Goal: Task Accomplishment & Management: Manage account settings

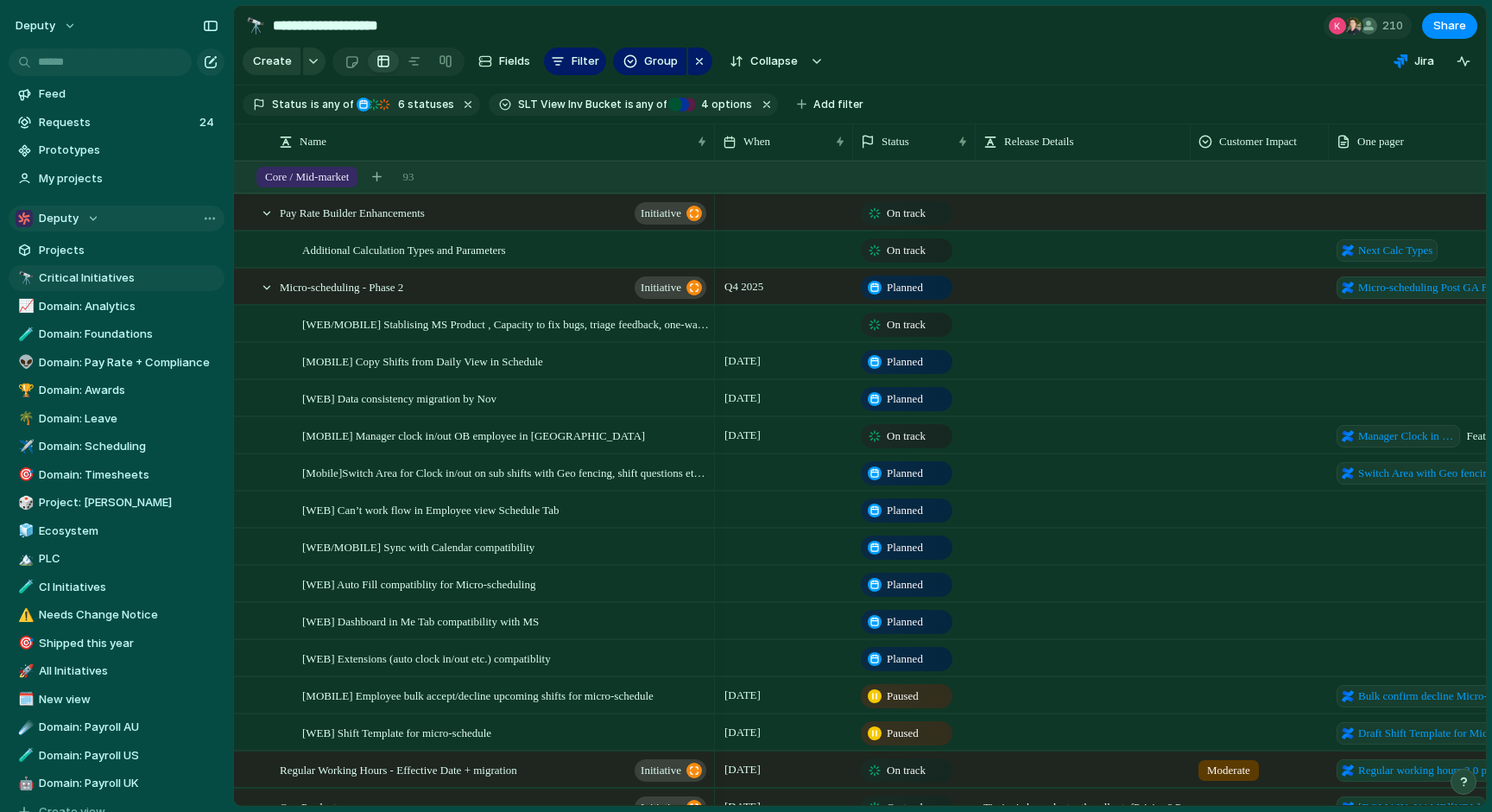
click at [78, 220] on div "Deputy" at bounding box center [57, 219] width 84 height 17
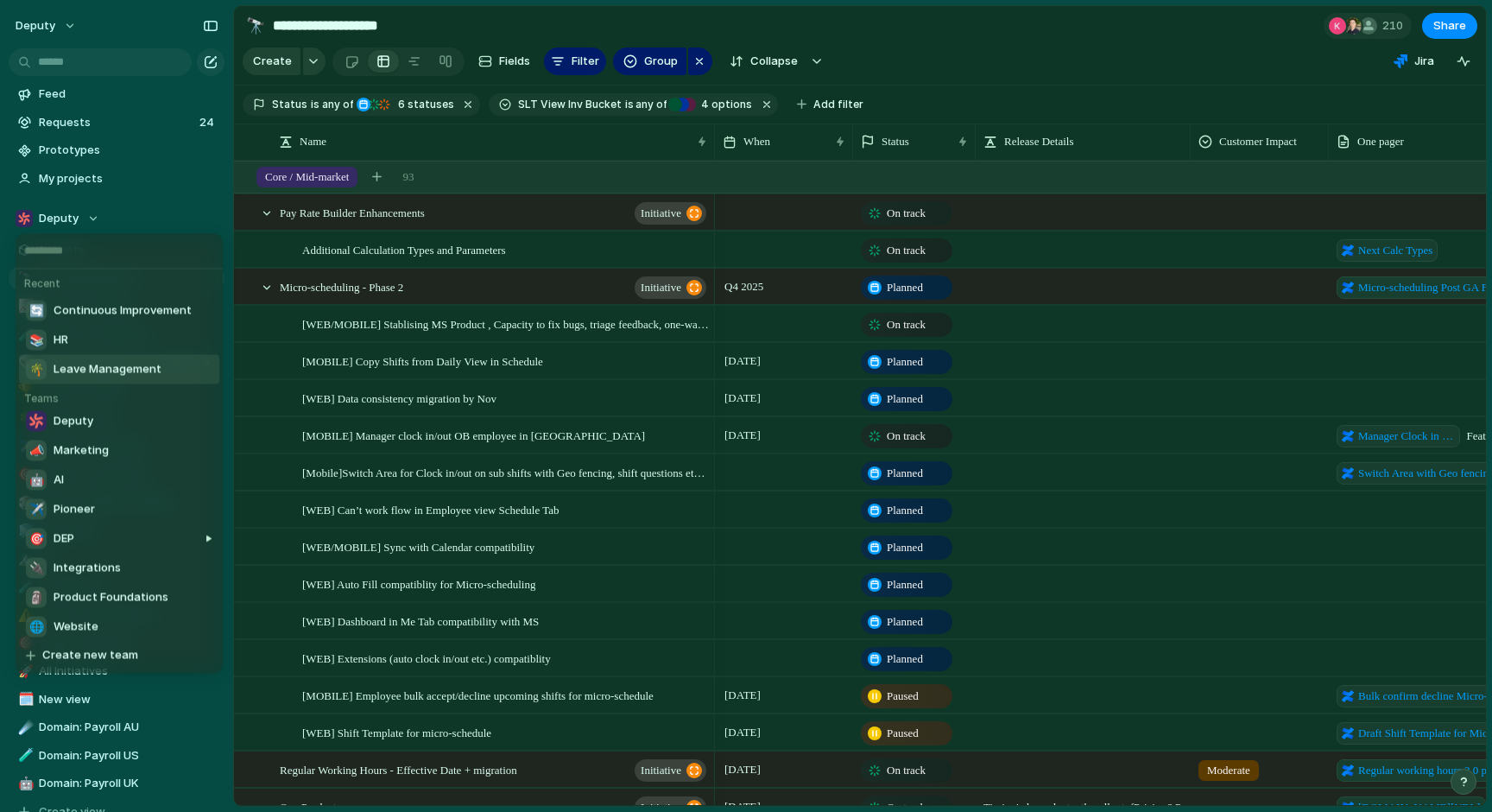
click at [111, 371] on span "Leave Management" at bounding box center [107, 370] width 108 height 17
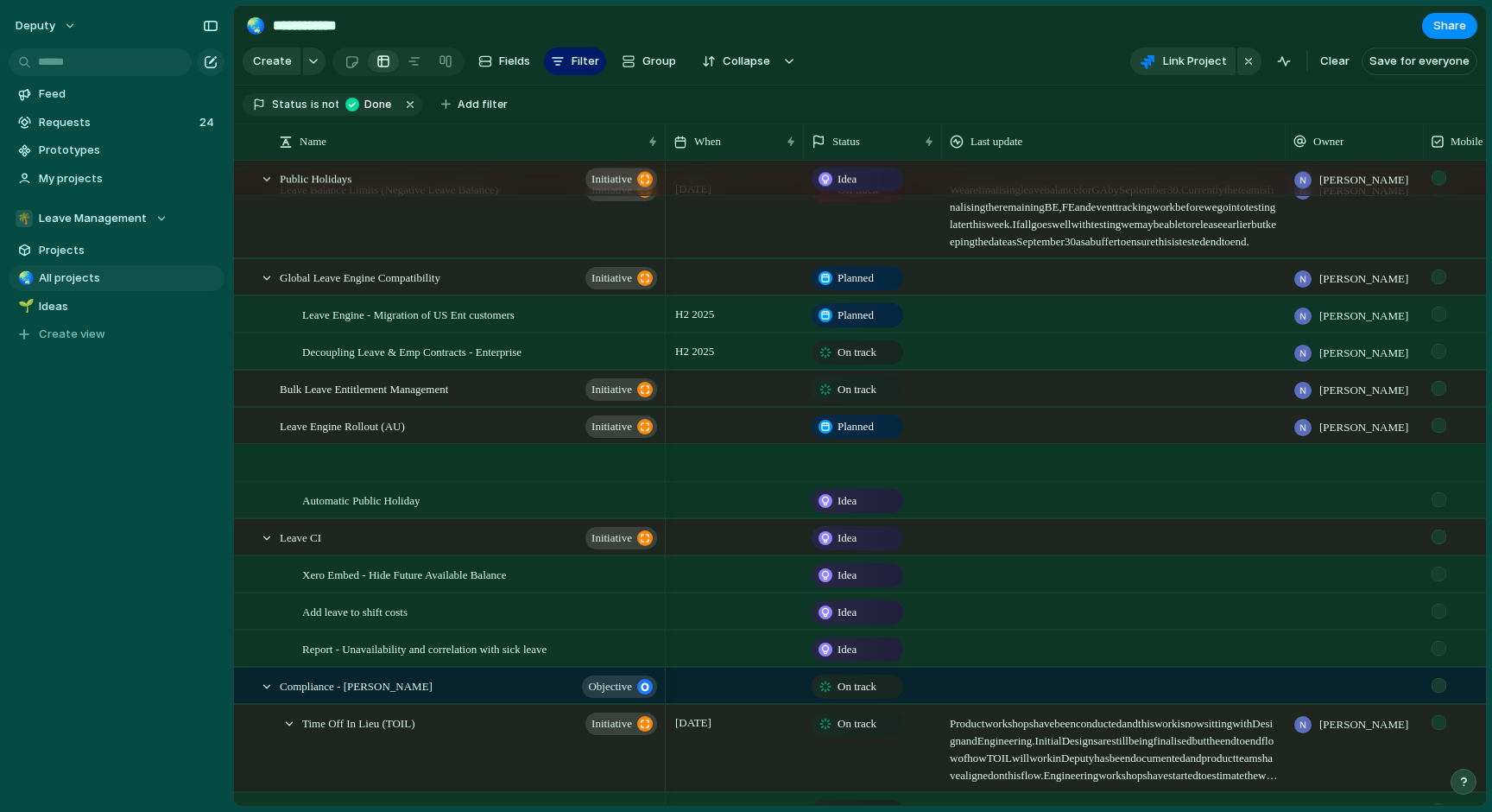
scroll to position [456, 0]
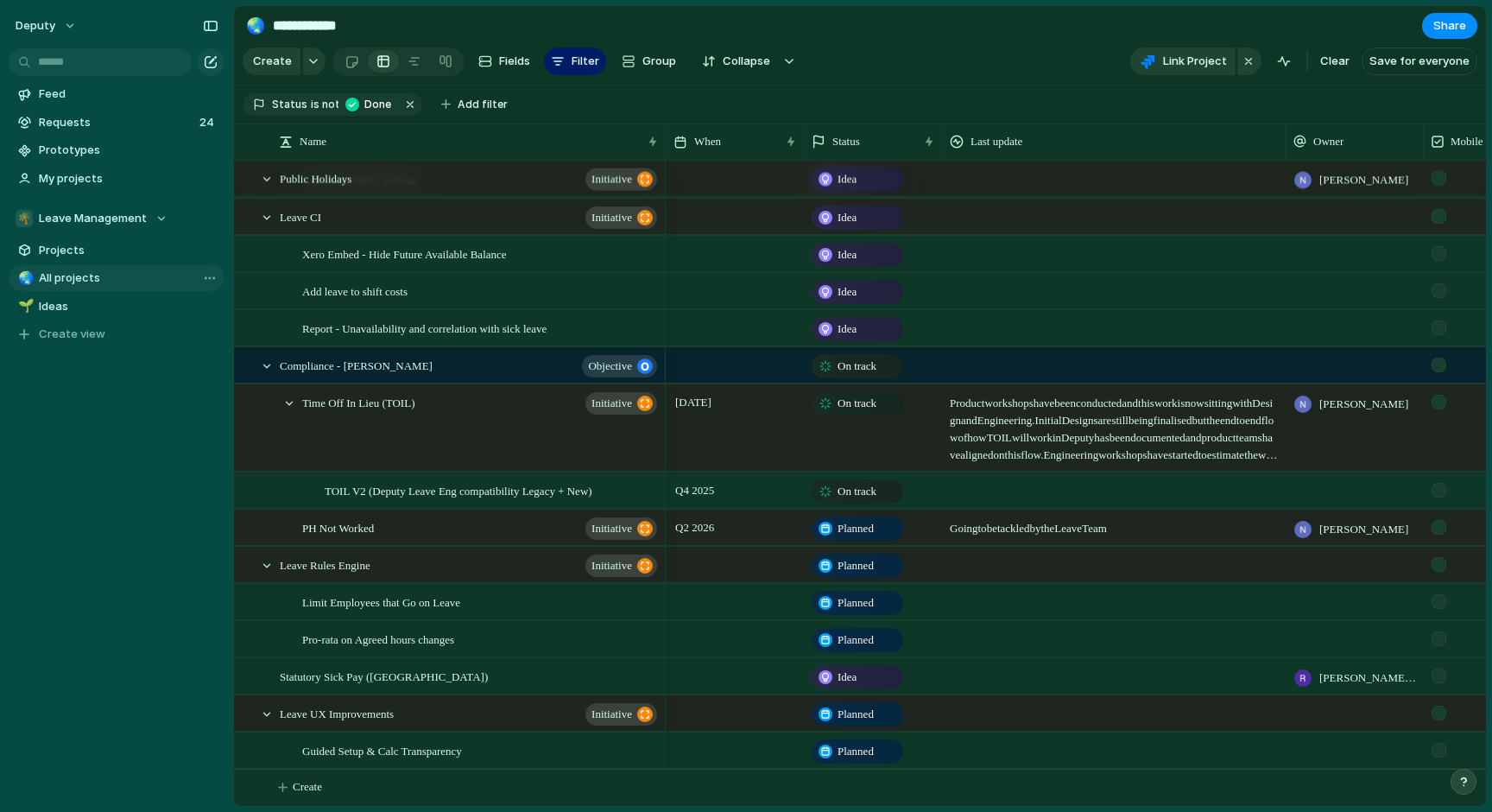
click at [75, 278] on span "All projects" at bounding box center [128, 278] width 180 height 17
click at [71, 305] on span "Ideas" at bounding box center [128, 306] width 180 height 17
type input "*****"
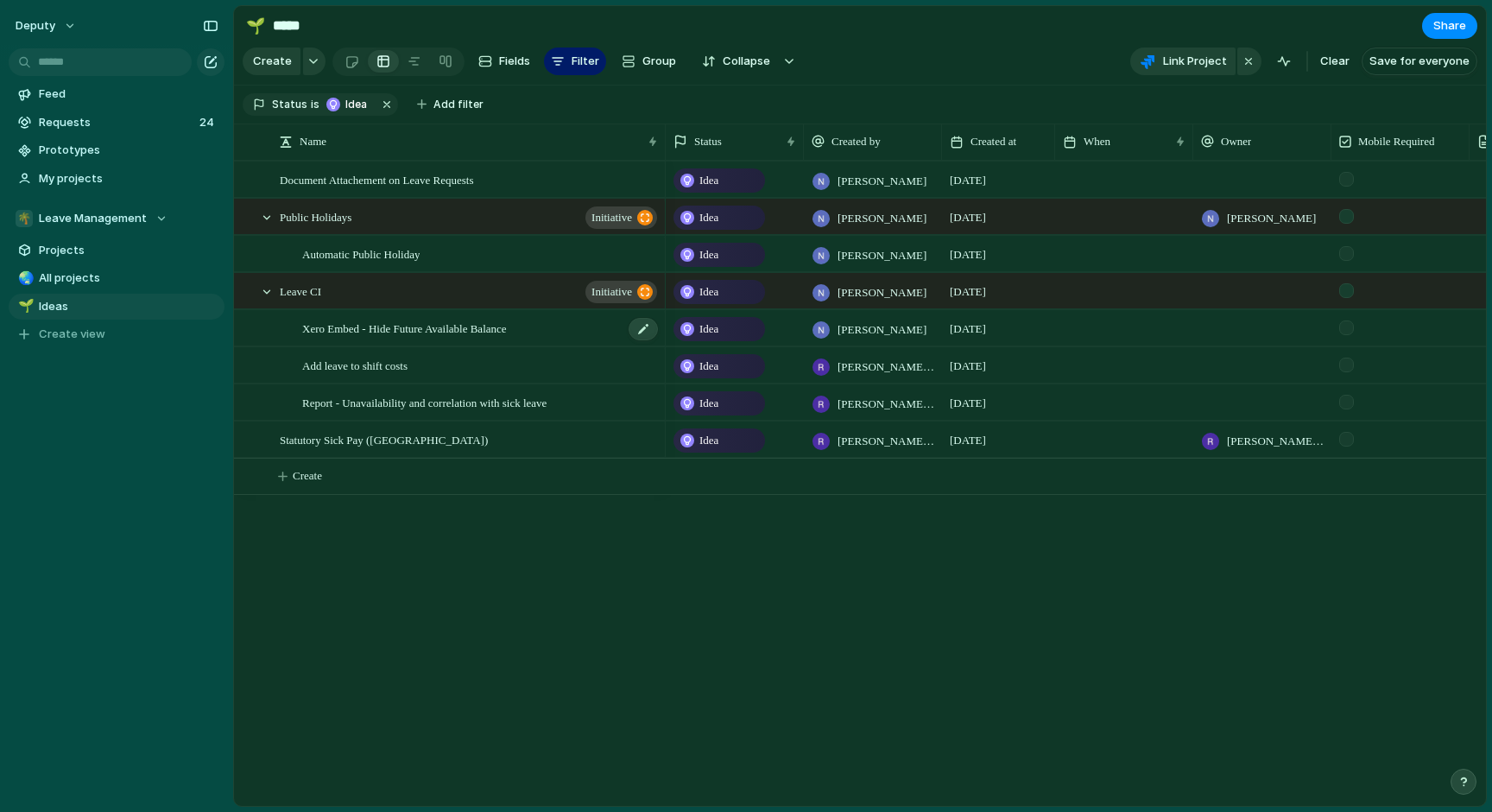
click at [479, 333] on span "Xero Embed - Hide Future Available Balance" at bounding box center [404, 327] width 204 height 20
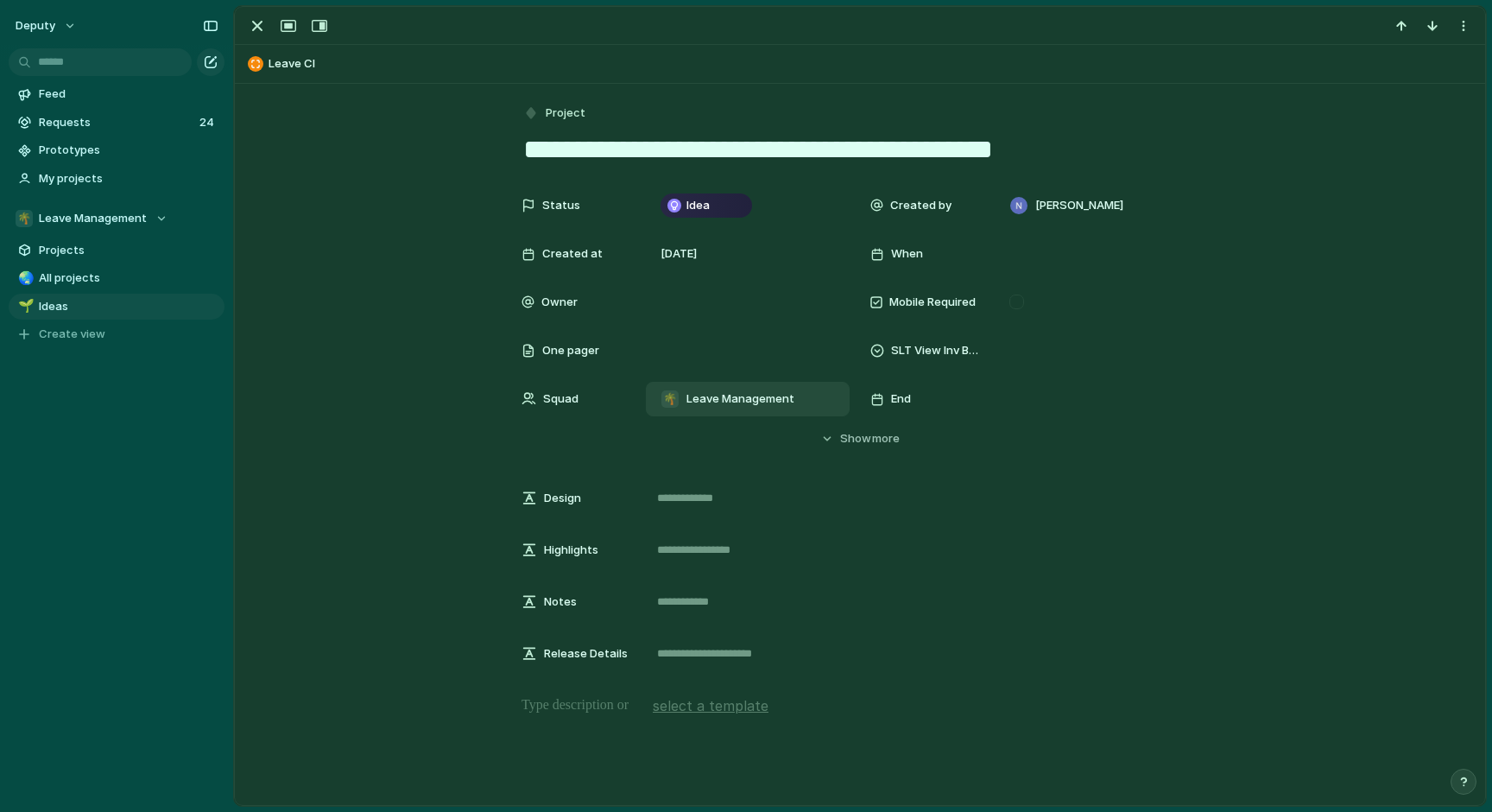
click at [823, 401] on div "🌴 Leave Management" at bounding box center [747, 399] width 188 height 19
type input "***"
click at [804, 466] on span "Continuous Improvement" at bounding box center [781, 469] width 138 height 17
click at [139, 213] on span "Leave Management" at bounding box center [93, 219] width 108 height 17
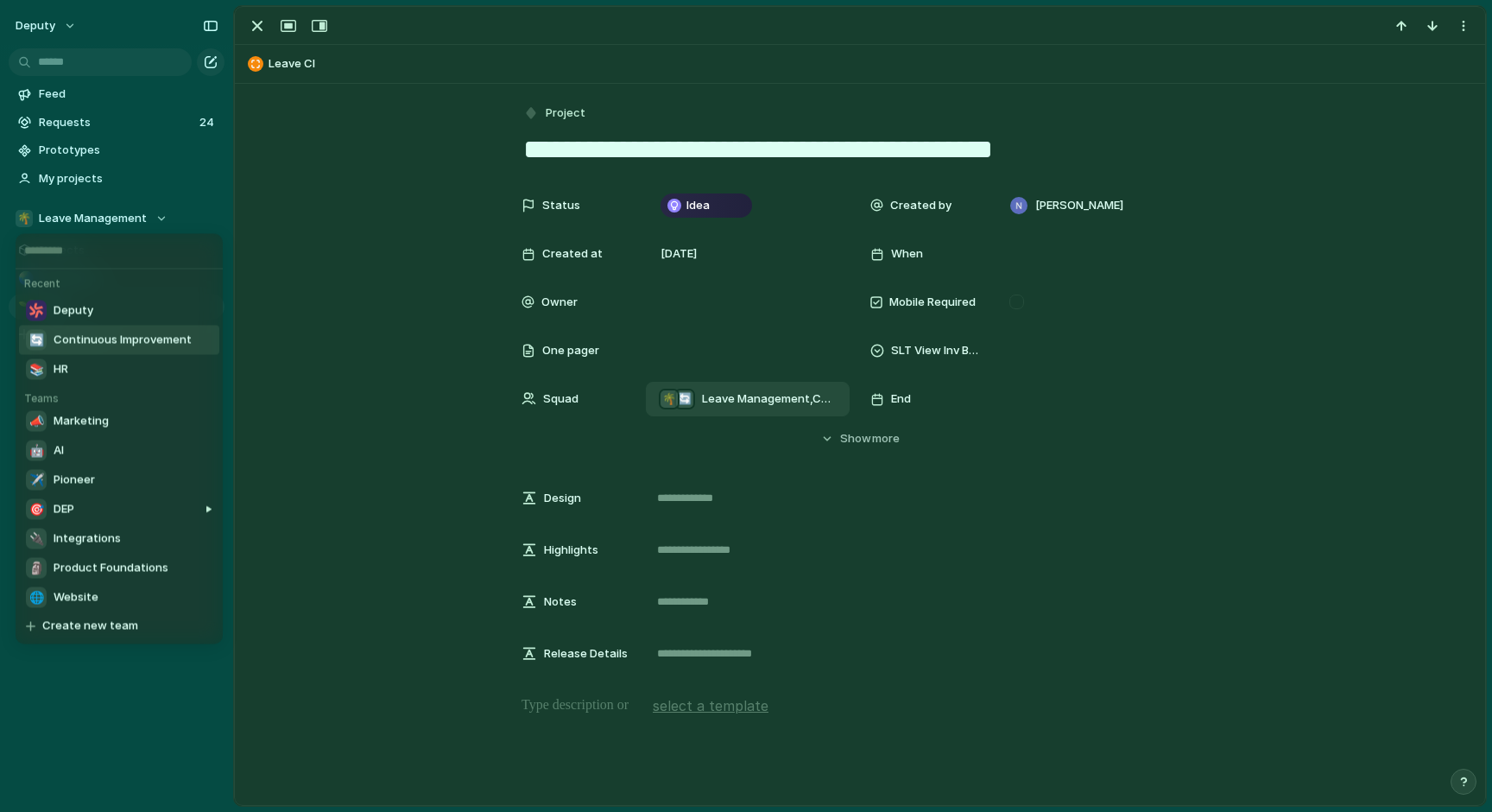
click at [89, 337] on span "Continuous Improvement" at bounding box center [122, 340] width 138 height 17
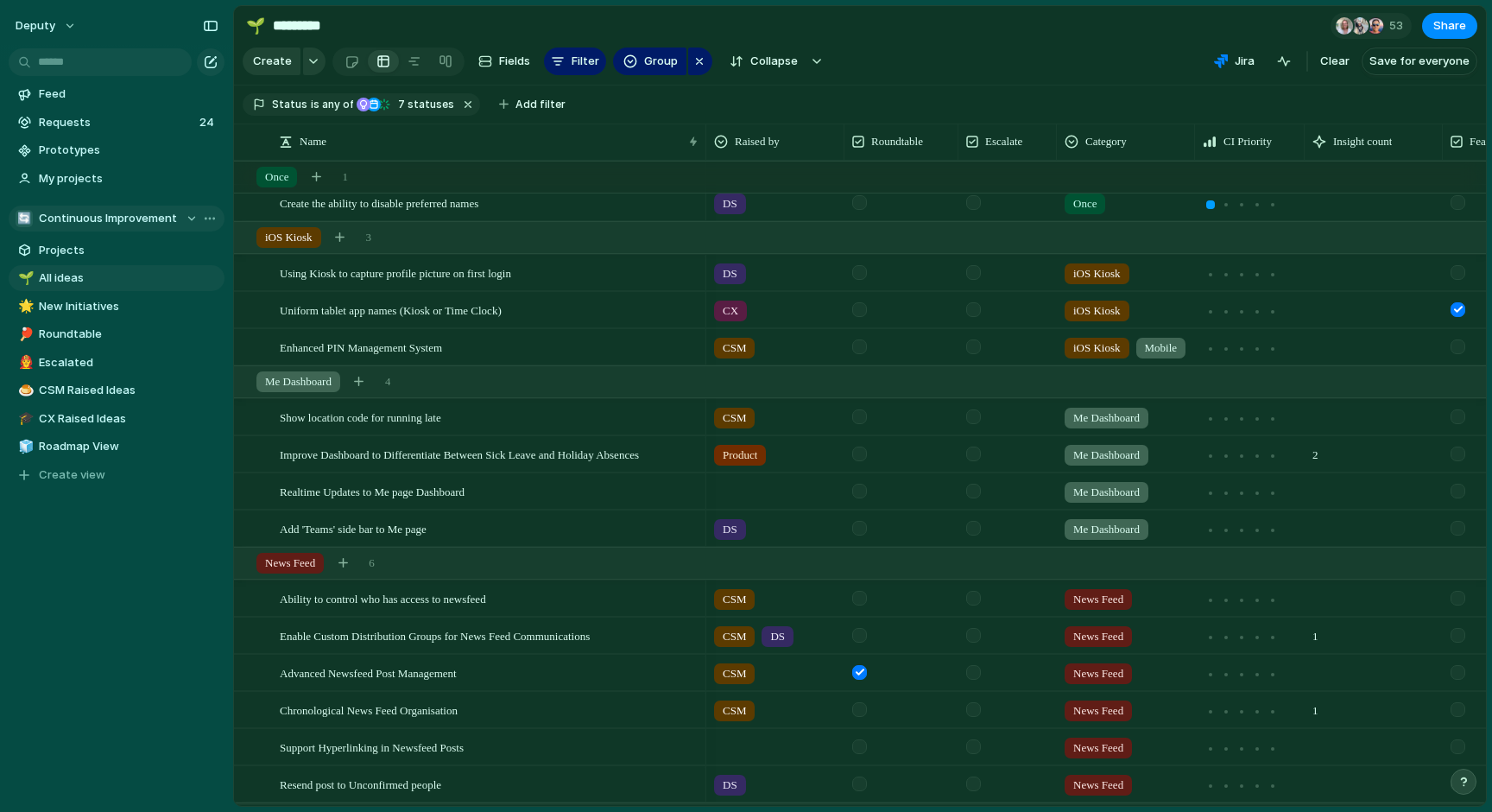
click at [188, 224] on div "🔄 Continuous Improvement" at bounding box center [107, 219] width 183 height 17
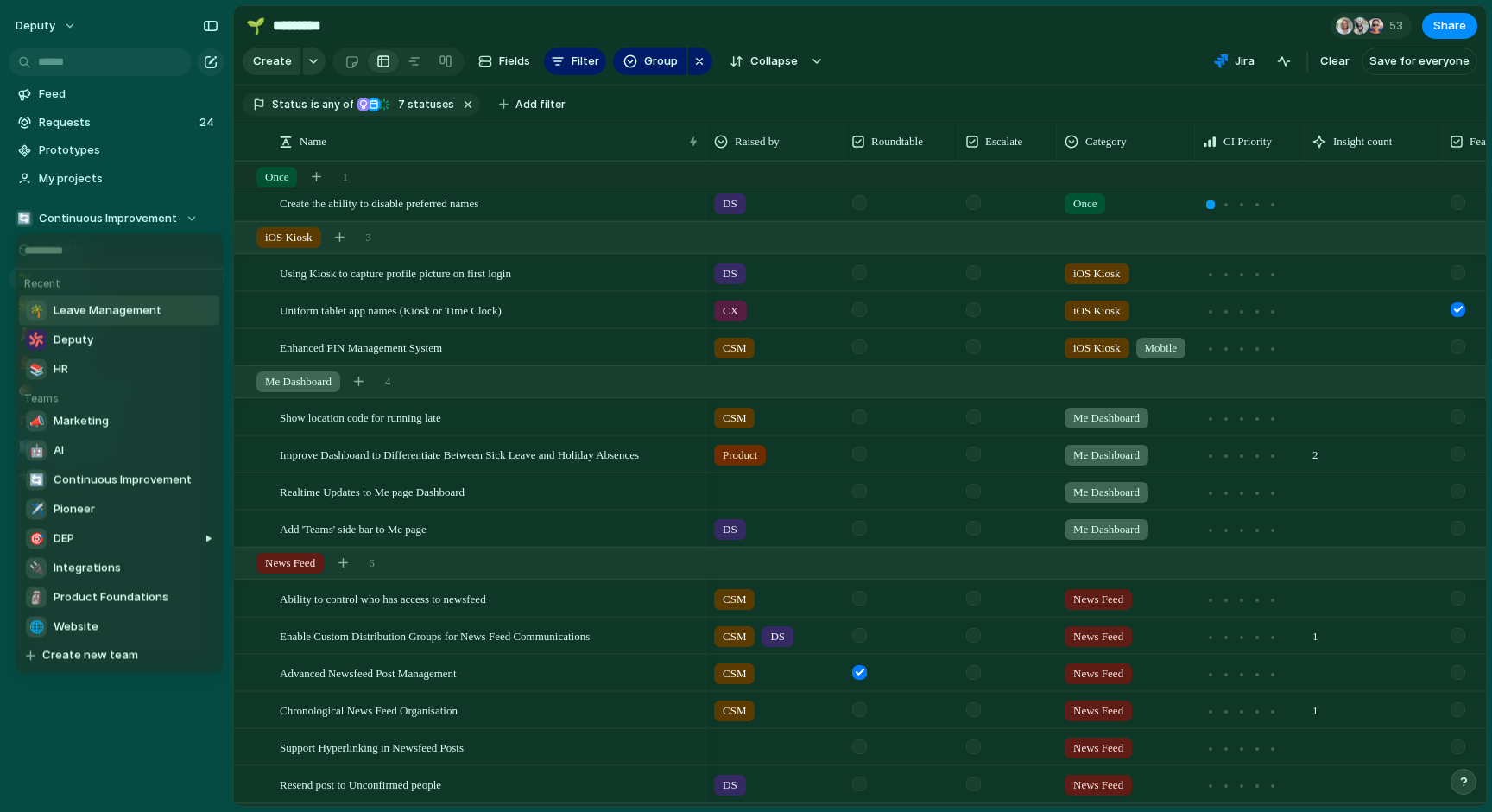
click at [128, 307] on span "Leave Management" at bounding box center [107, 311] width 108 height 17
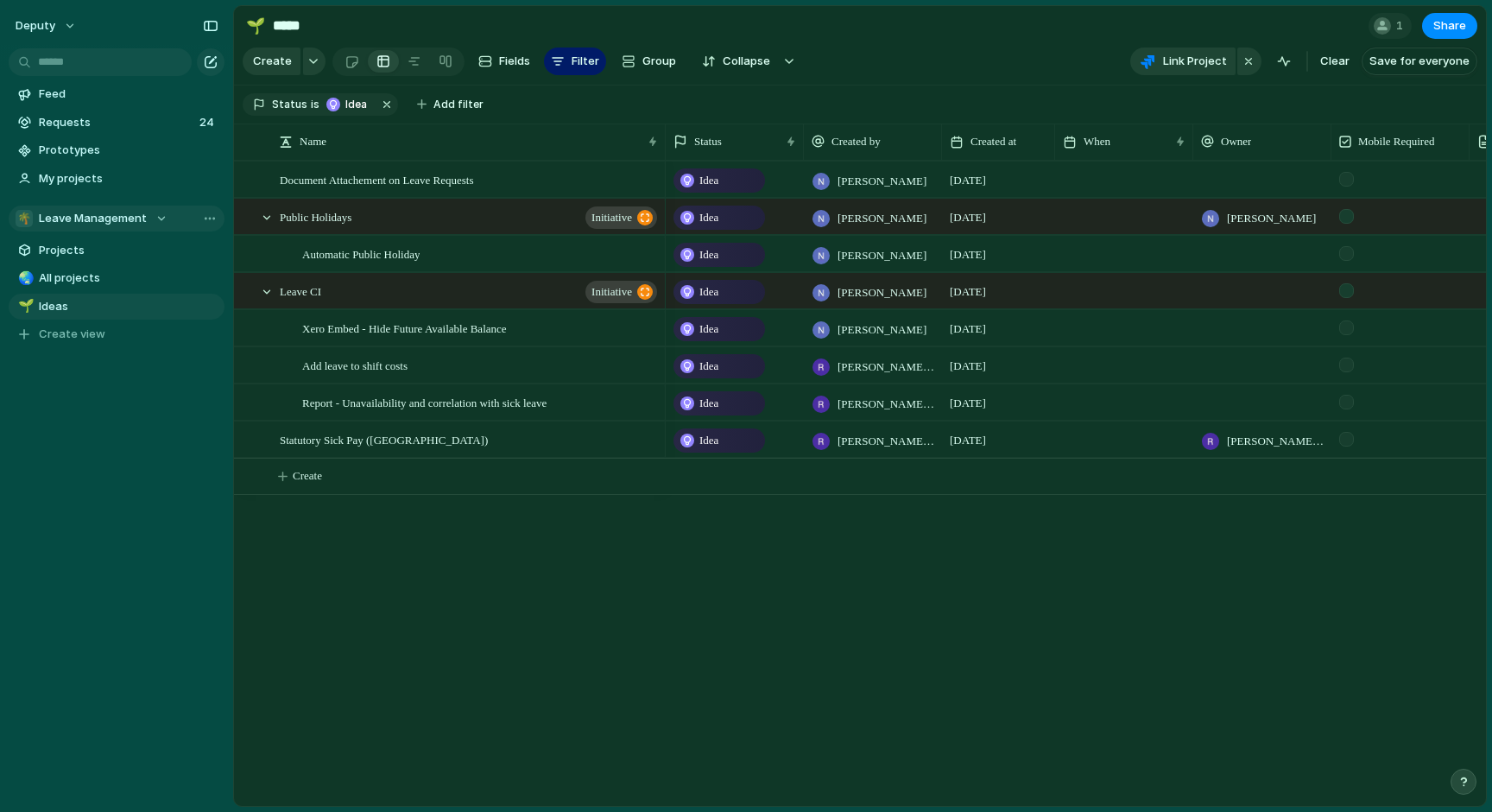
click at [99, 217] on span "Leave Management" at bounding box center [93, 219] width 108 height 17
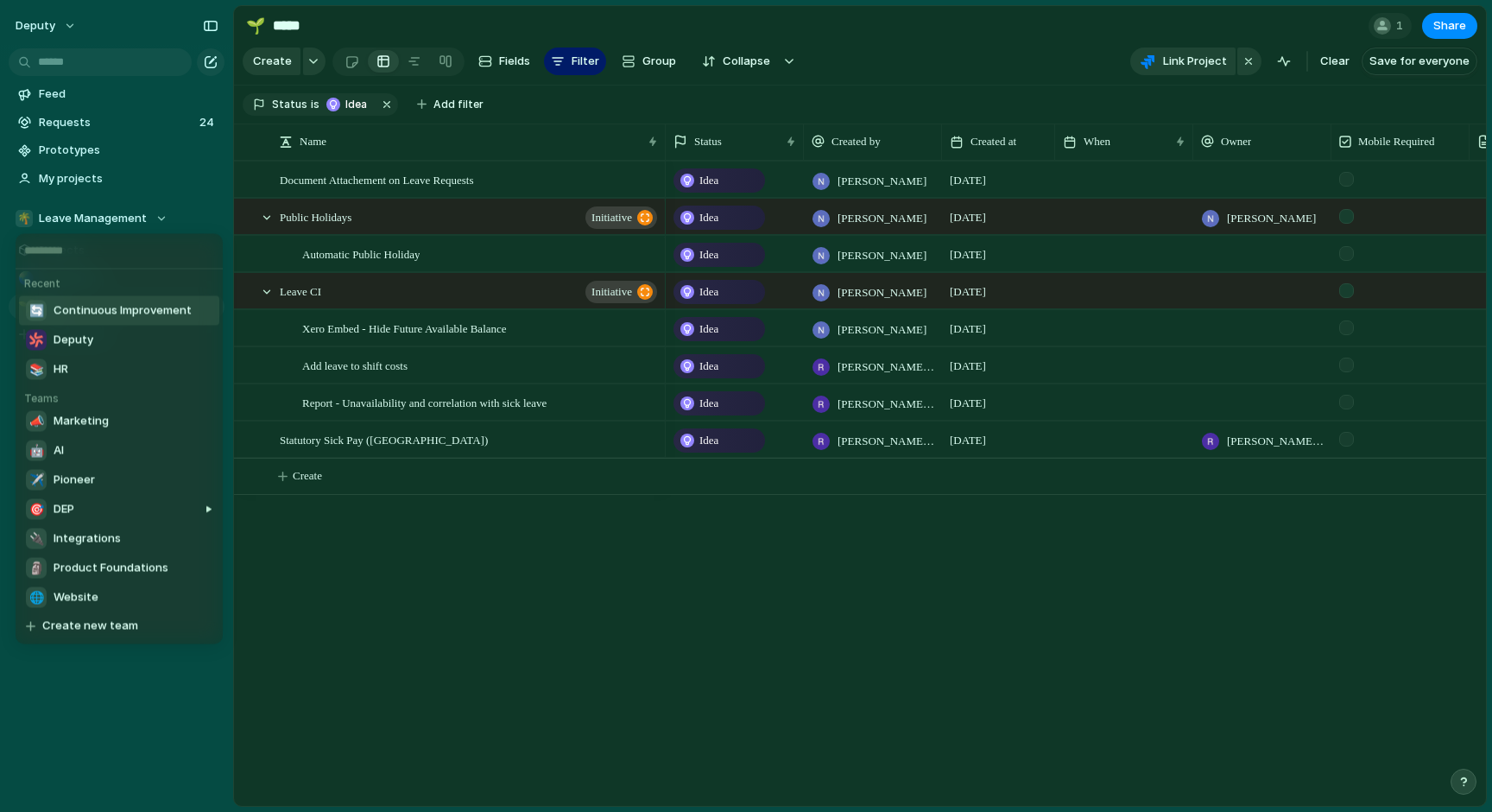
click at [107, 315] on span "Continuous Improvement" at bounding box center [122, 311] width 138 height 17
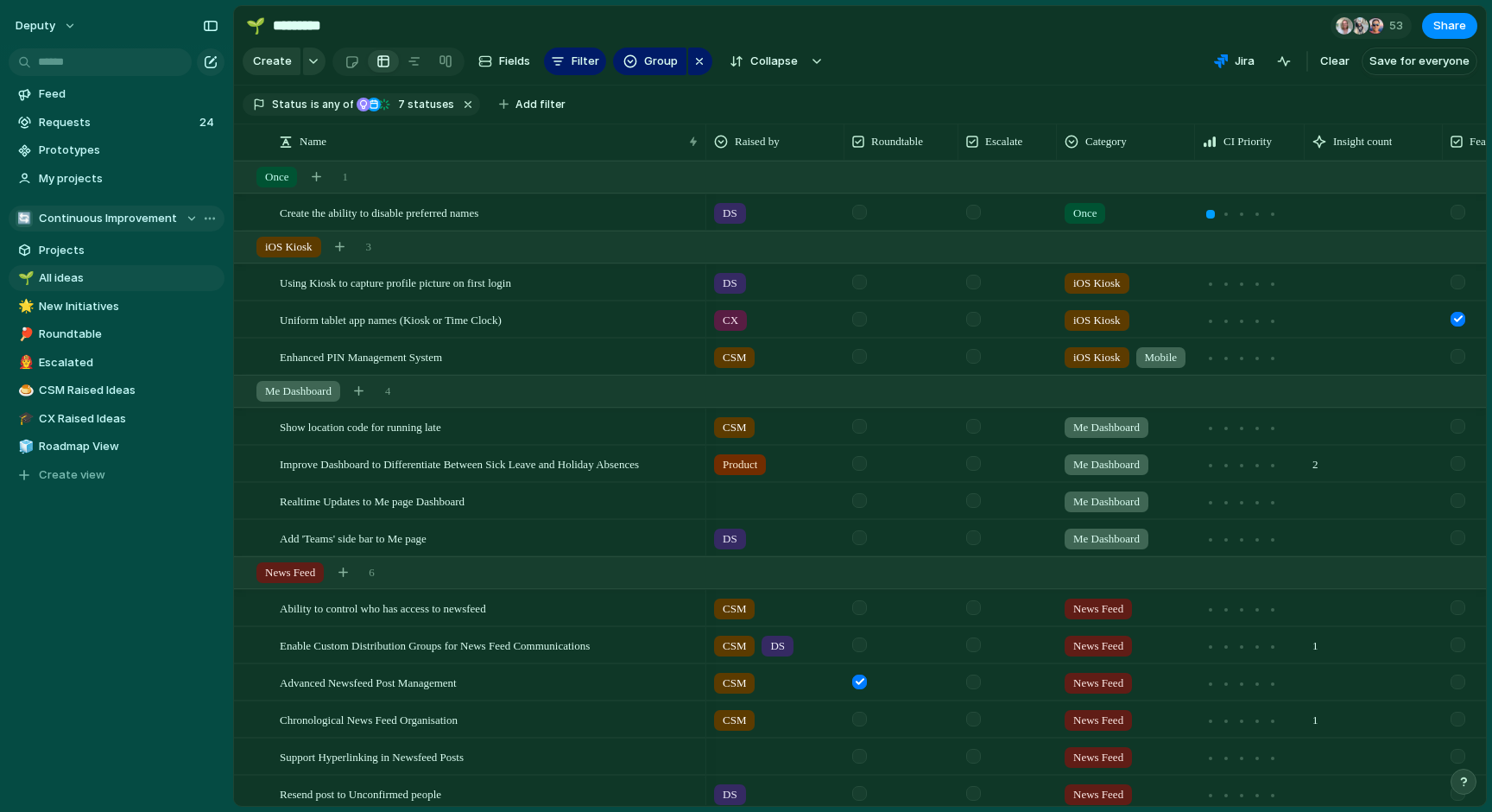
click at [128, 222] on span "Continuous Improvement" at bounding box center [107, 219] width 138 height 17
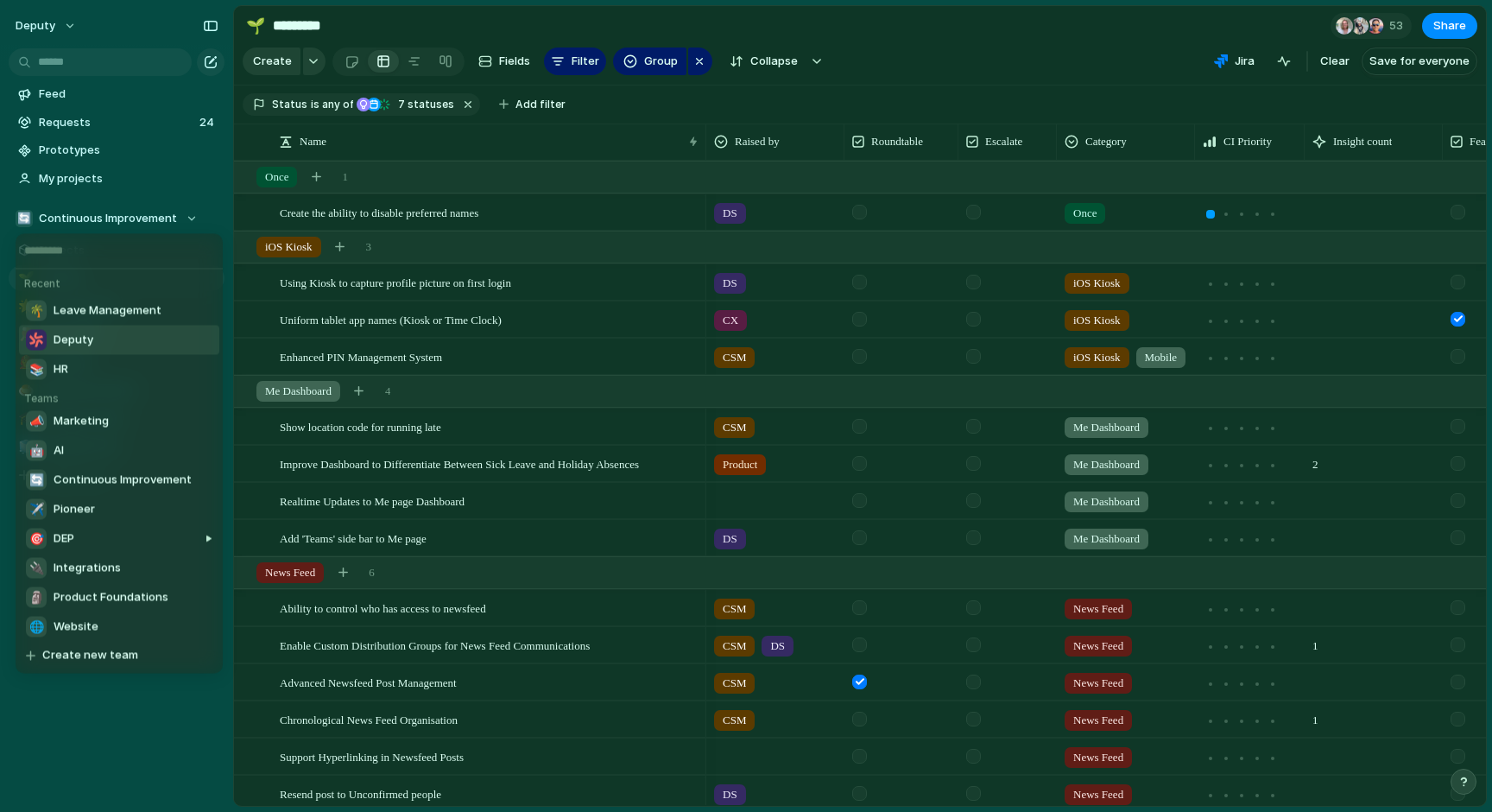
click at [87, 348] on div "Deputy" at bounding box center [59, 340] width 68 height 21
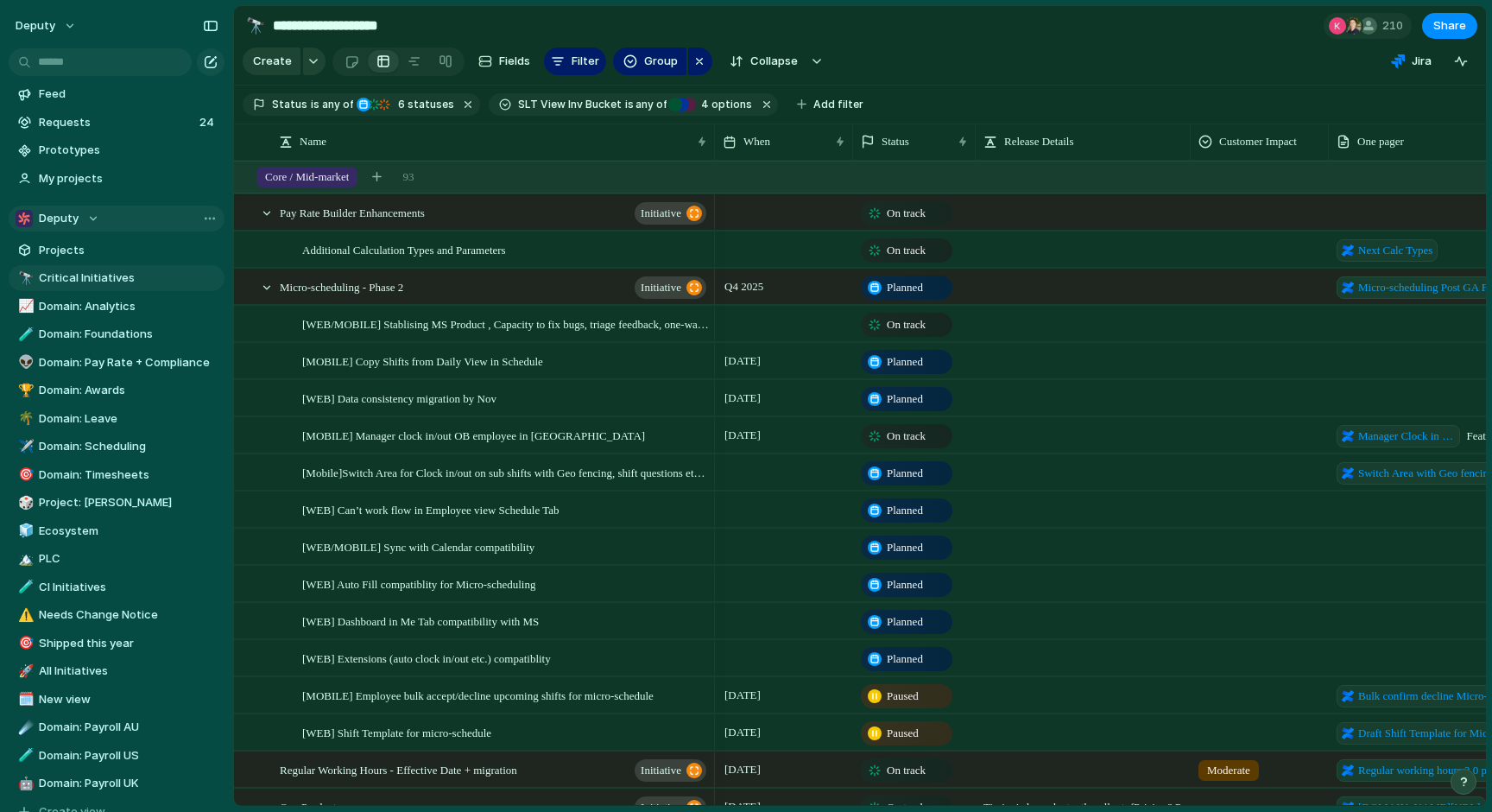
click at [83, 215] on div "Deputy" at bounding box center [57, 219] width 84 height 17
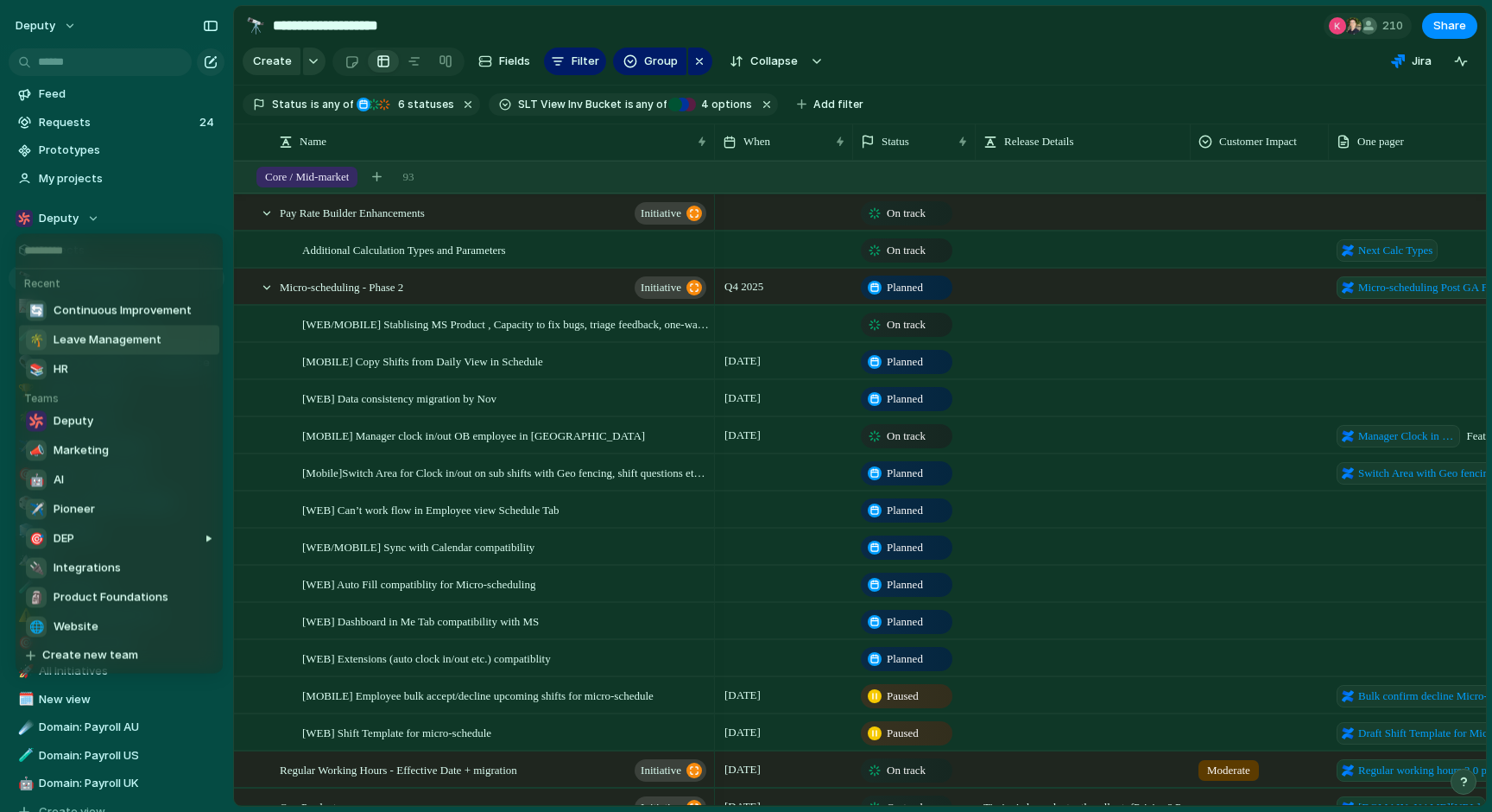
click at [97, 349] on div "🌴 Leave Management" at bounding box center [93, 340] width 136 height 21
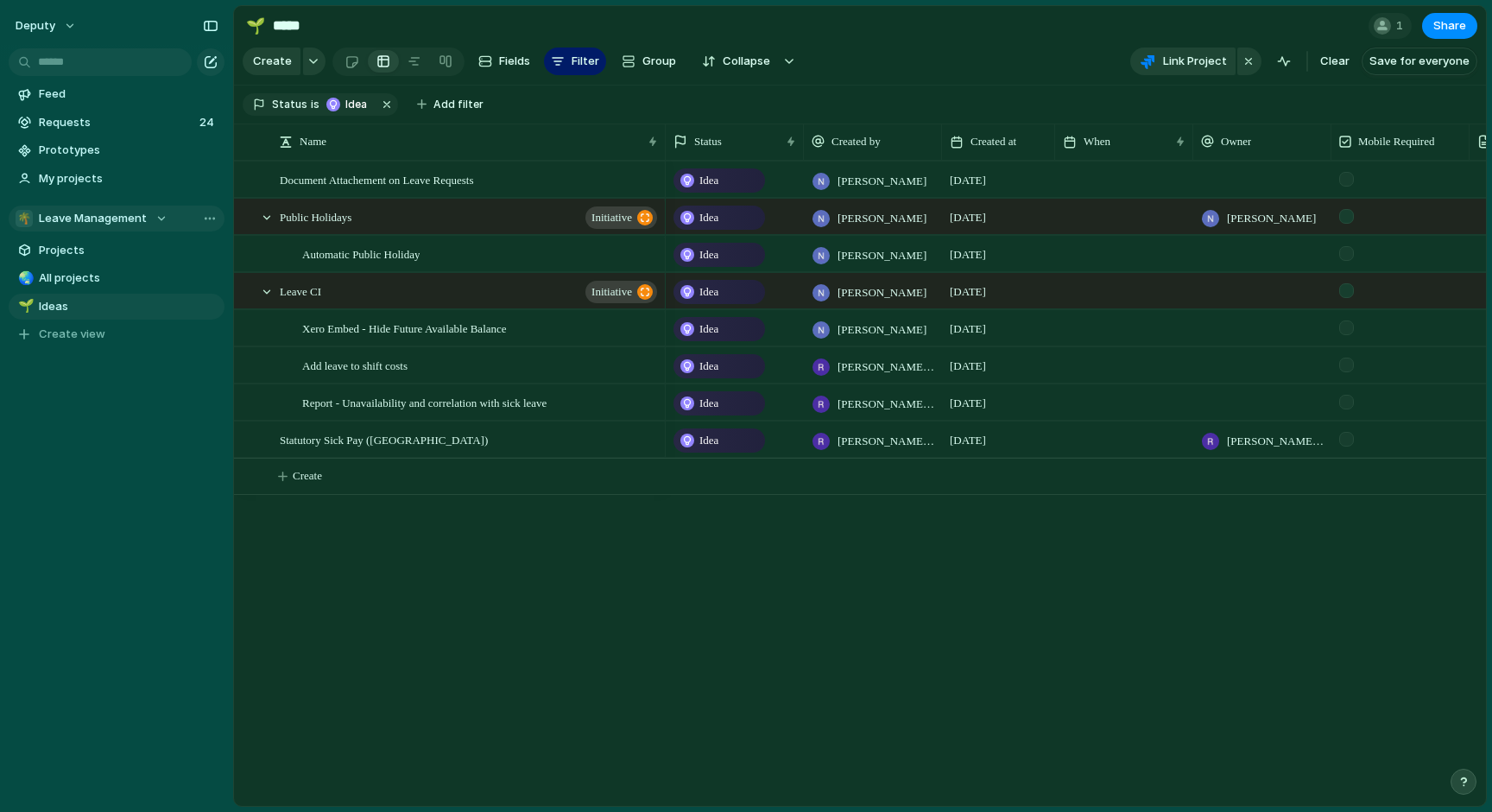
click at [89, 222] on span "Leave Management" at bounding box center [93, 219] width 108 height 17
click at [123, 218] on div "Recent Deputy 🔄 Continuous Improvement 📚 HR Teams 📣 Marketing 🤖 AI ✈️ Pioneer 🎯…" at bounding box center [746, 406] width 1492 height 812
click at [106, 271] on span "All projects" at bounding box center [128, 278] width 180 height 17
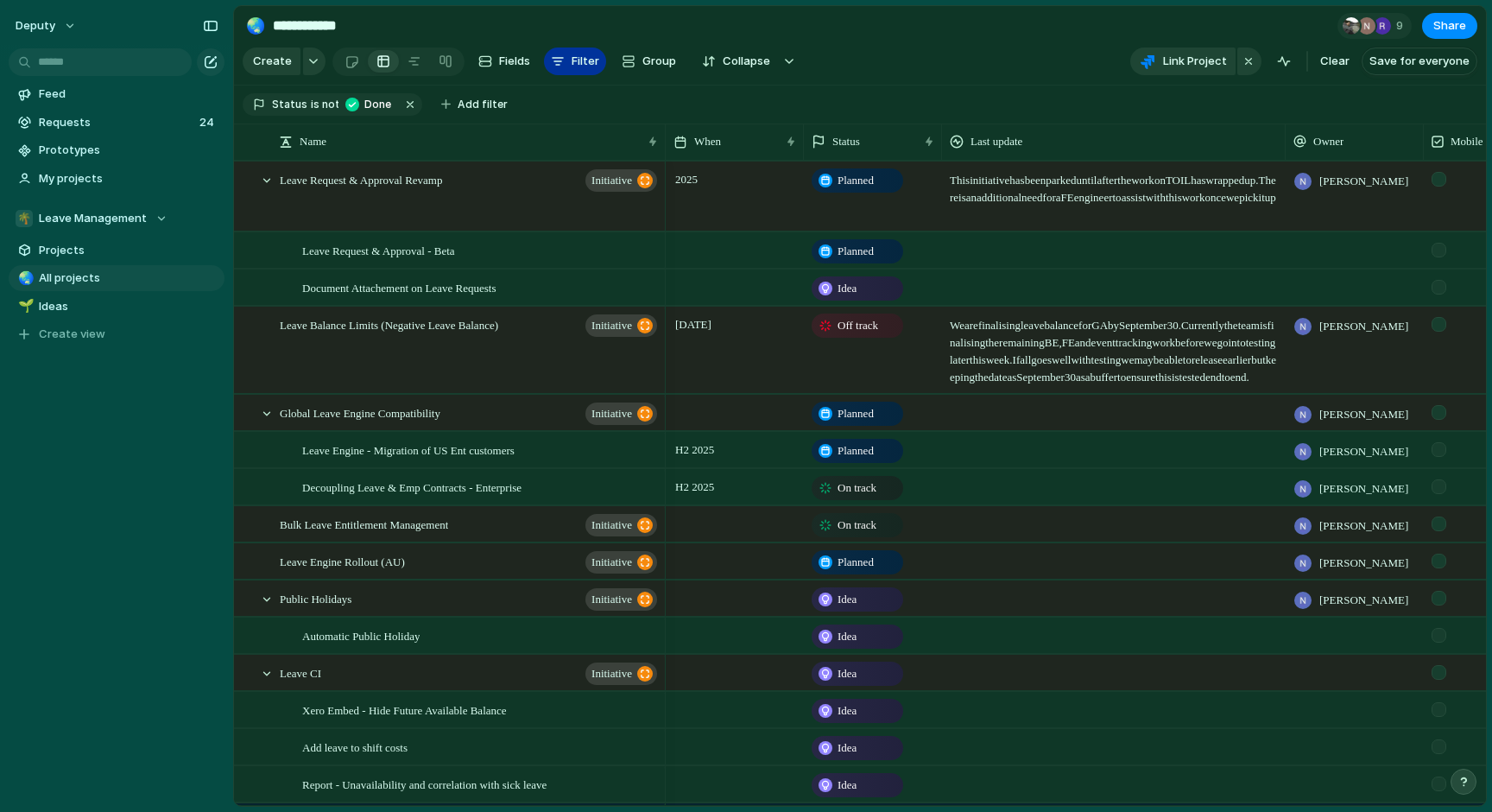
click at [553, 68] on div "button" at bounding box center [557, 61] width 14 height 14
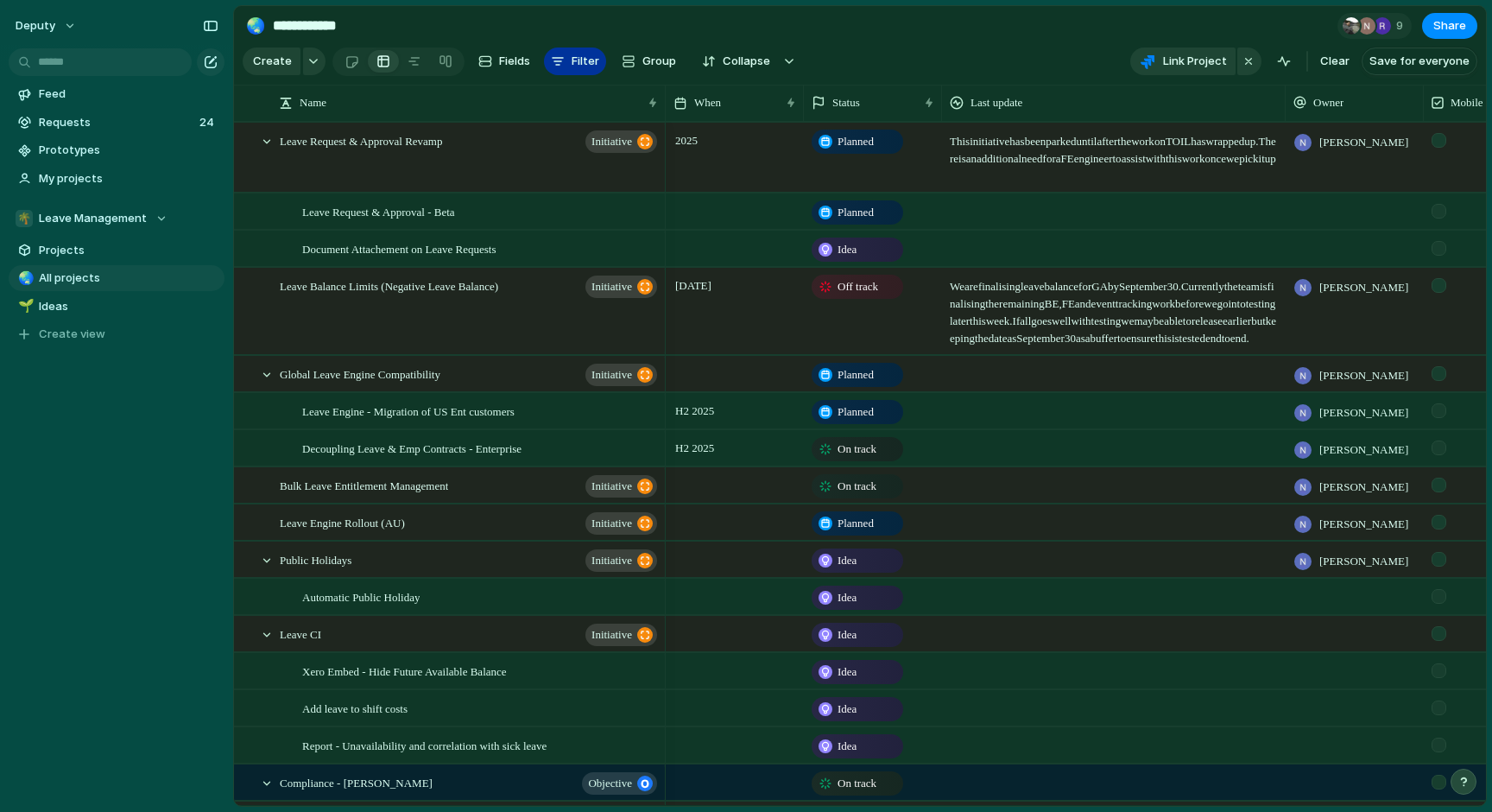
click at [553, 68] on div "button" at bounding box center [557, 61] width 14 height 14
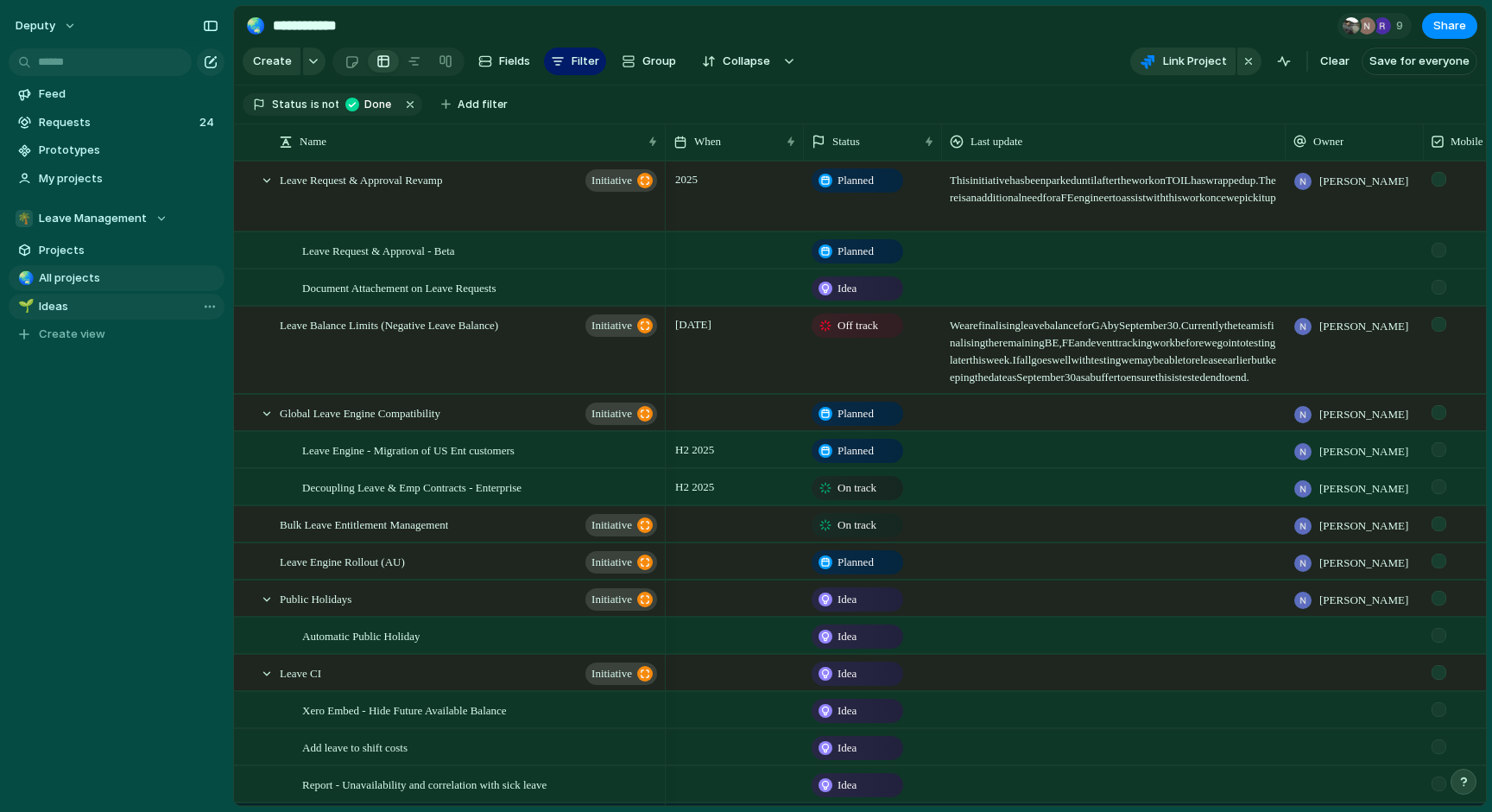
click at [96, 307] on span "Ideas" at bounding box center [128, 306] width 180 height 17
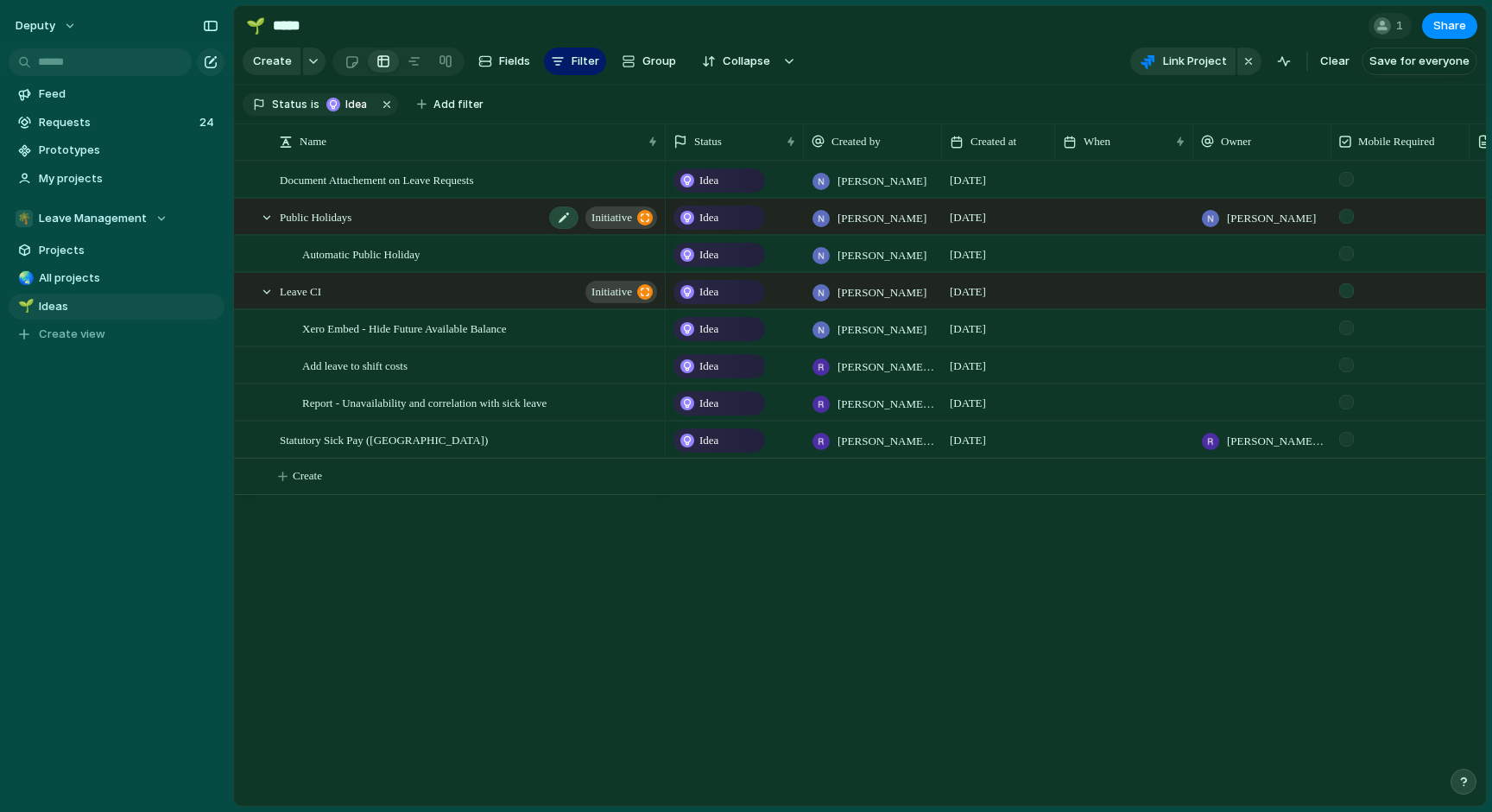
click at [612, 217] on span "initiative" at bounding box center [611, 217] width 41 height 24
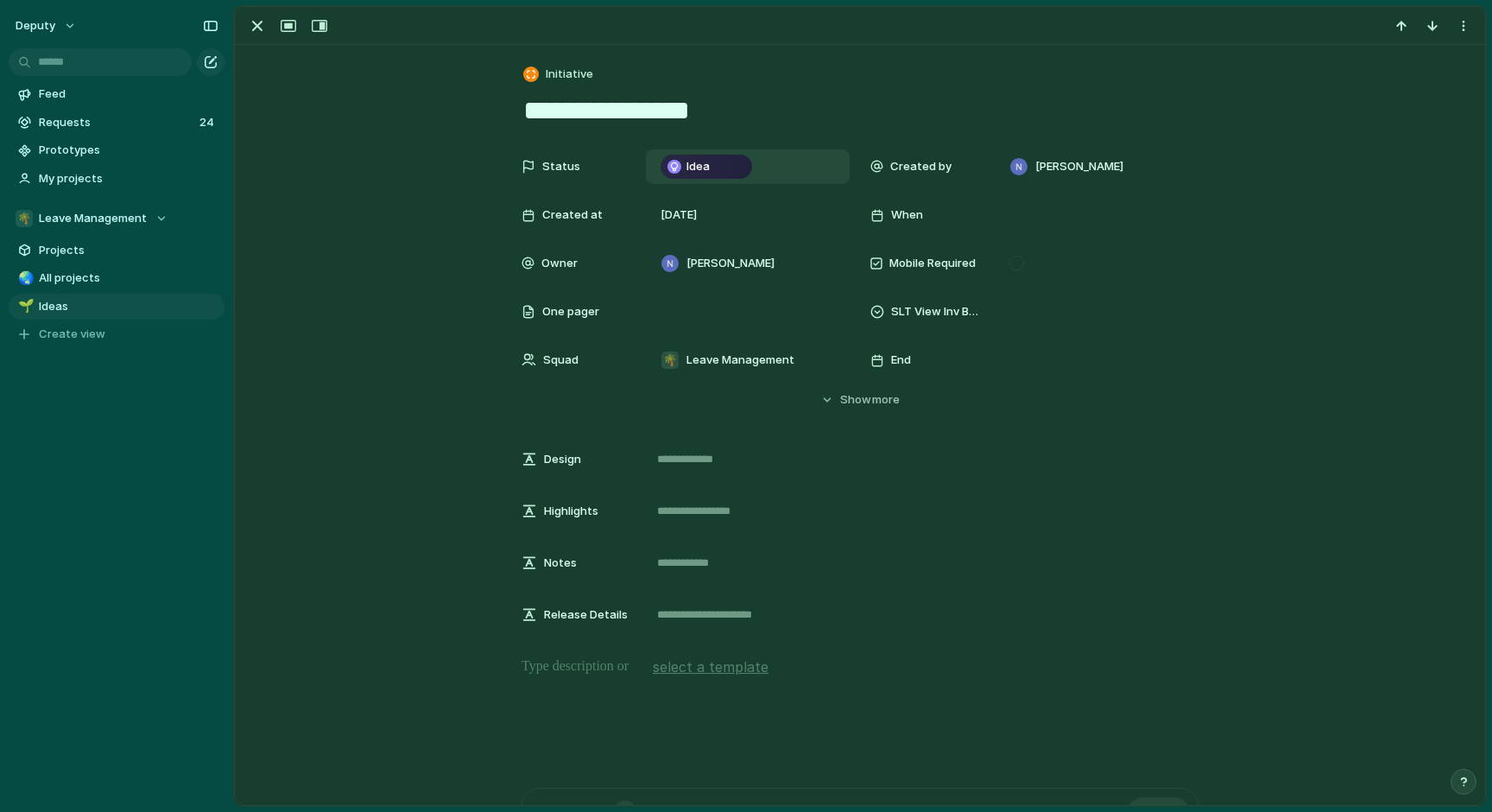
click at [723, 170] on div "Idea" at bounding box center [707, 166] width 88 height 21
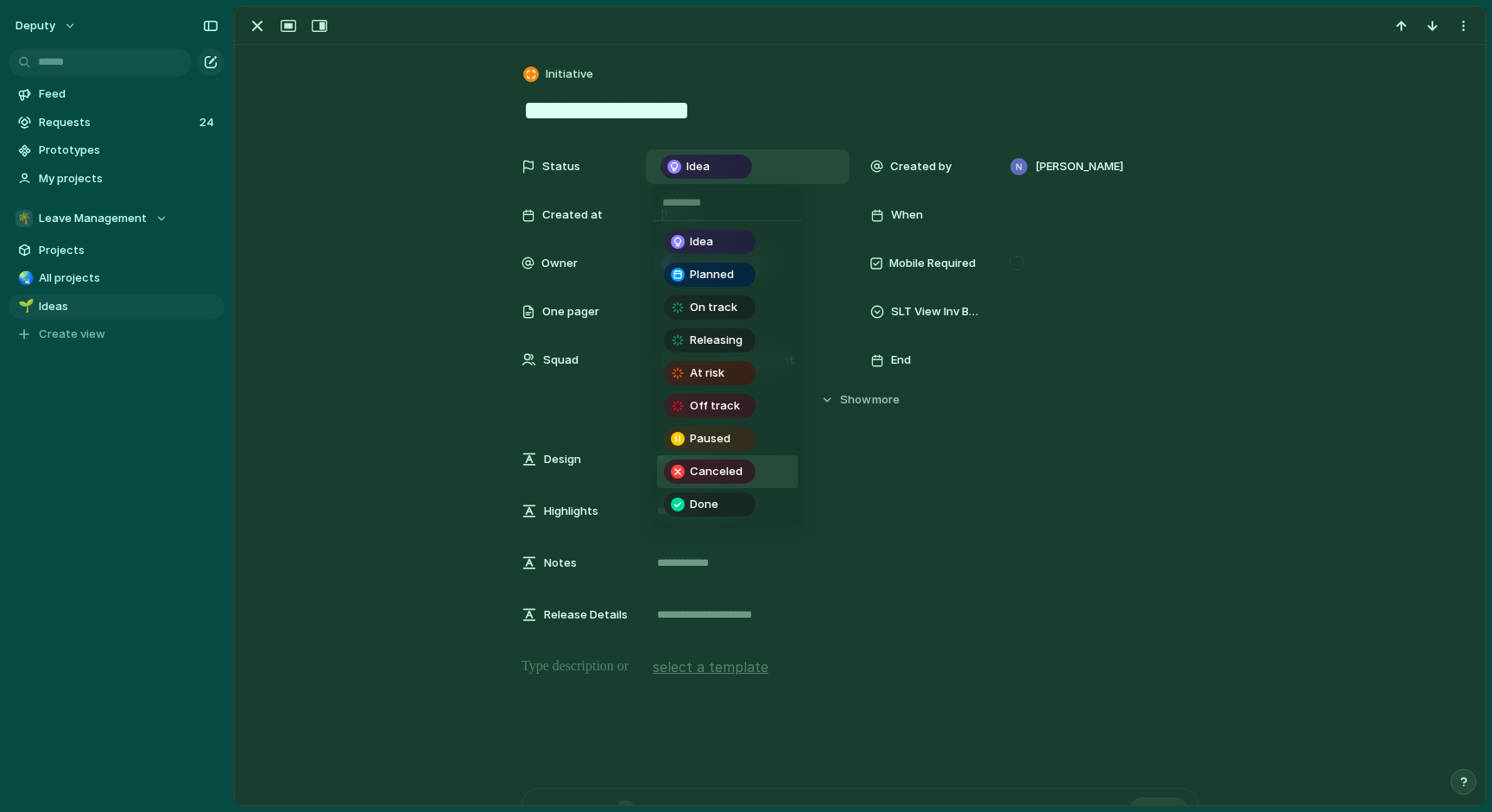
click at [720, 466] on span "Canceled" at bounding box center [716, 472] width 52 height 17
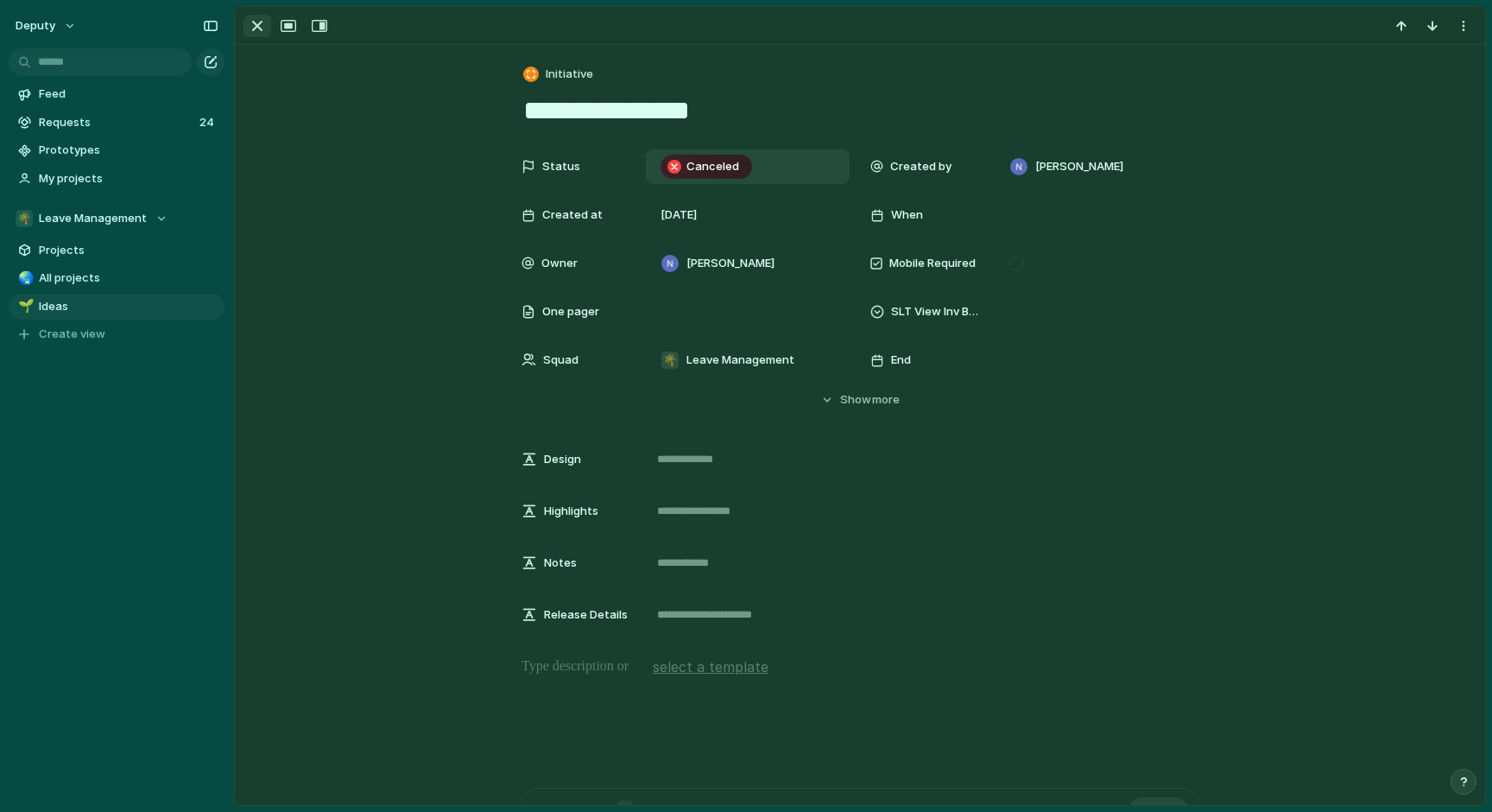
click at [255, 28] on div "button" at bounding box center [258, 26] width 21 height 21
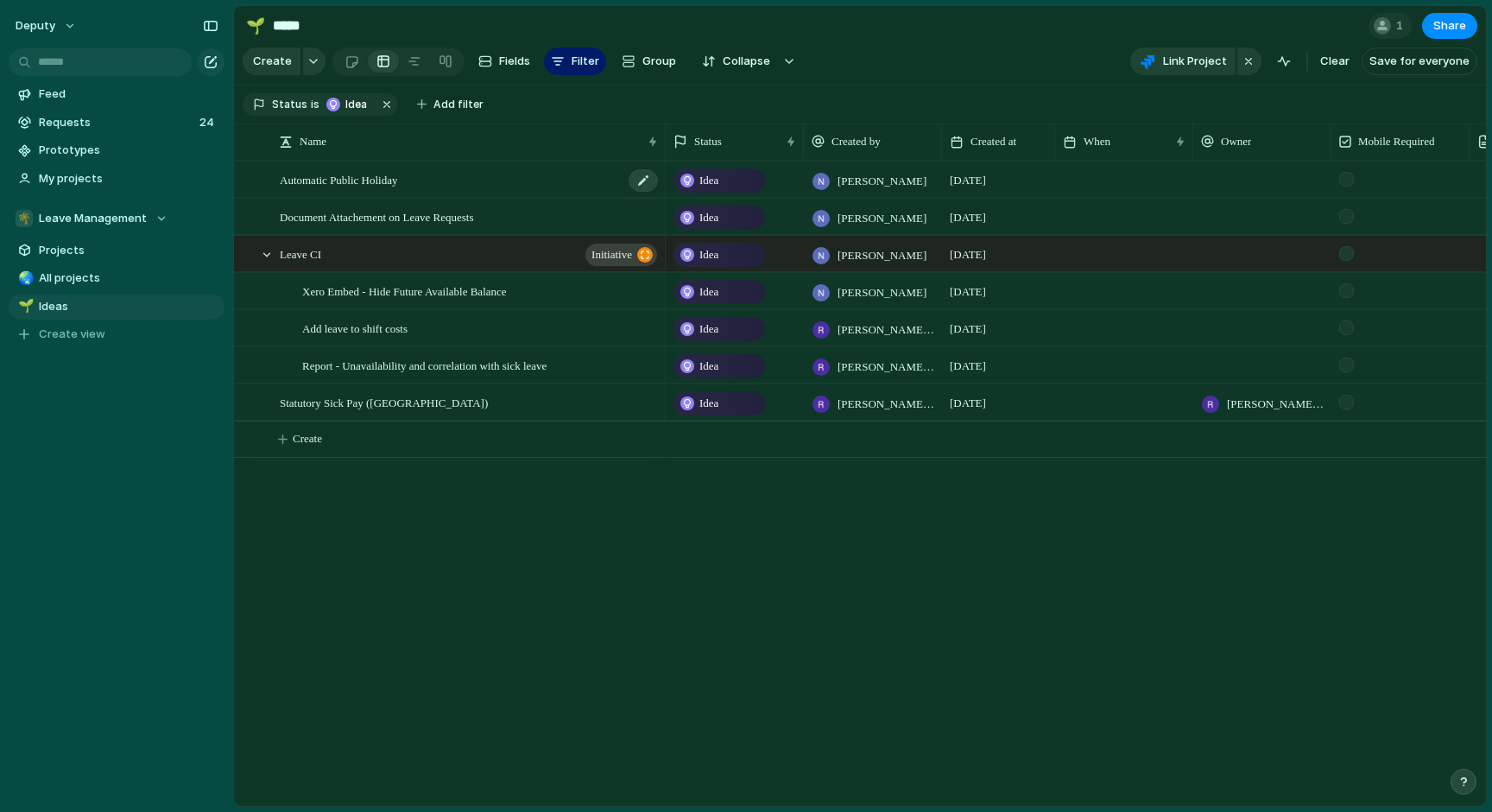
click at [524, 184] on div "Automatic Public Holiday" at bounding box center [470, 180] width 380 height 35
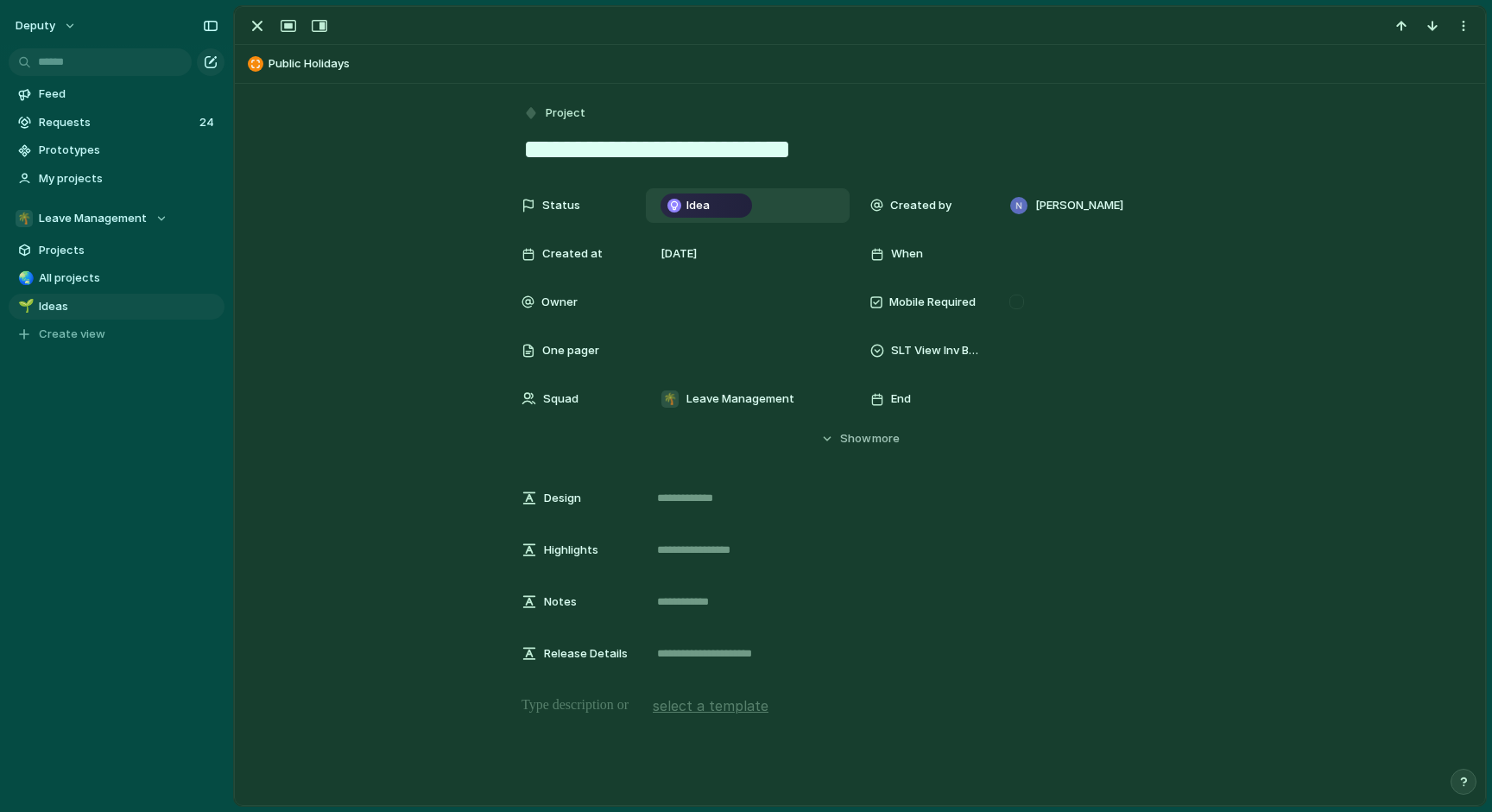
click at [727, 203] on div "Idea" at bounding box center [707, 205] width 88 height 21
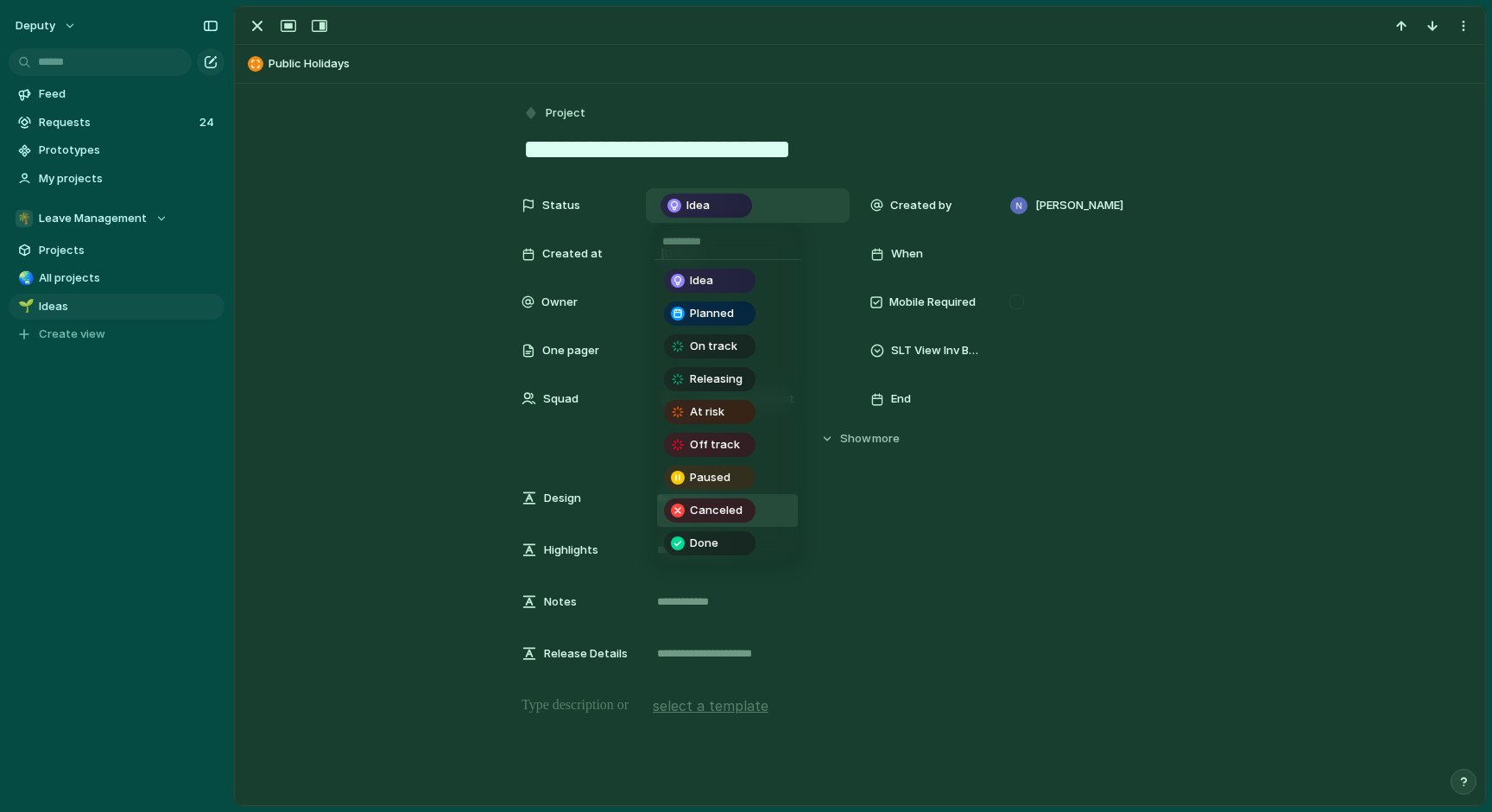
click at [715, 512] on span "Canceled" at bounding box center [716, 511] width 52 height 17
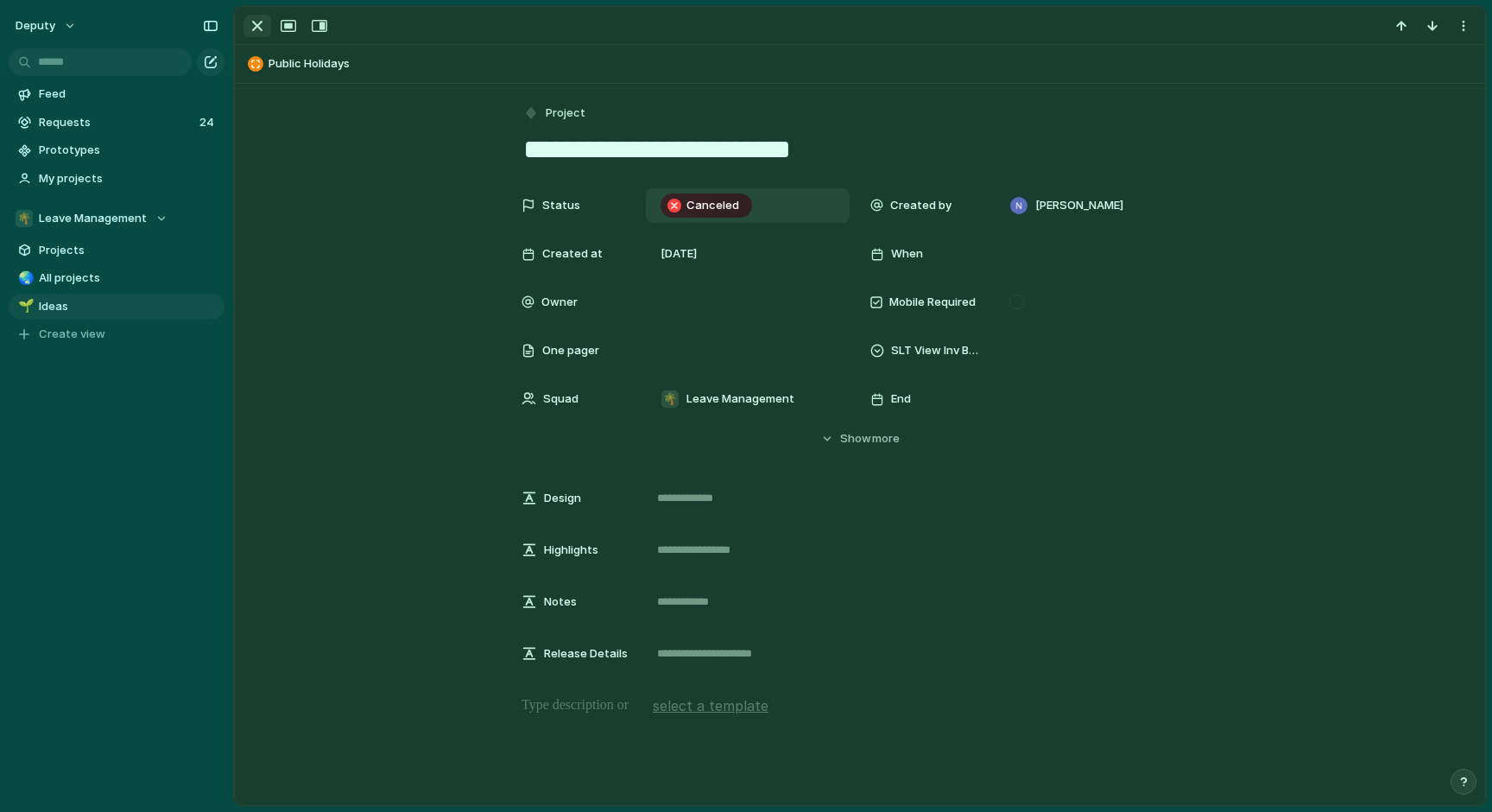
click at [253, 29] on div "button" at bounding box center [258, 26] width 21 height 21
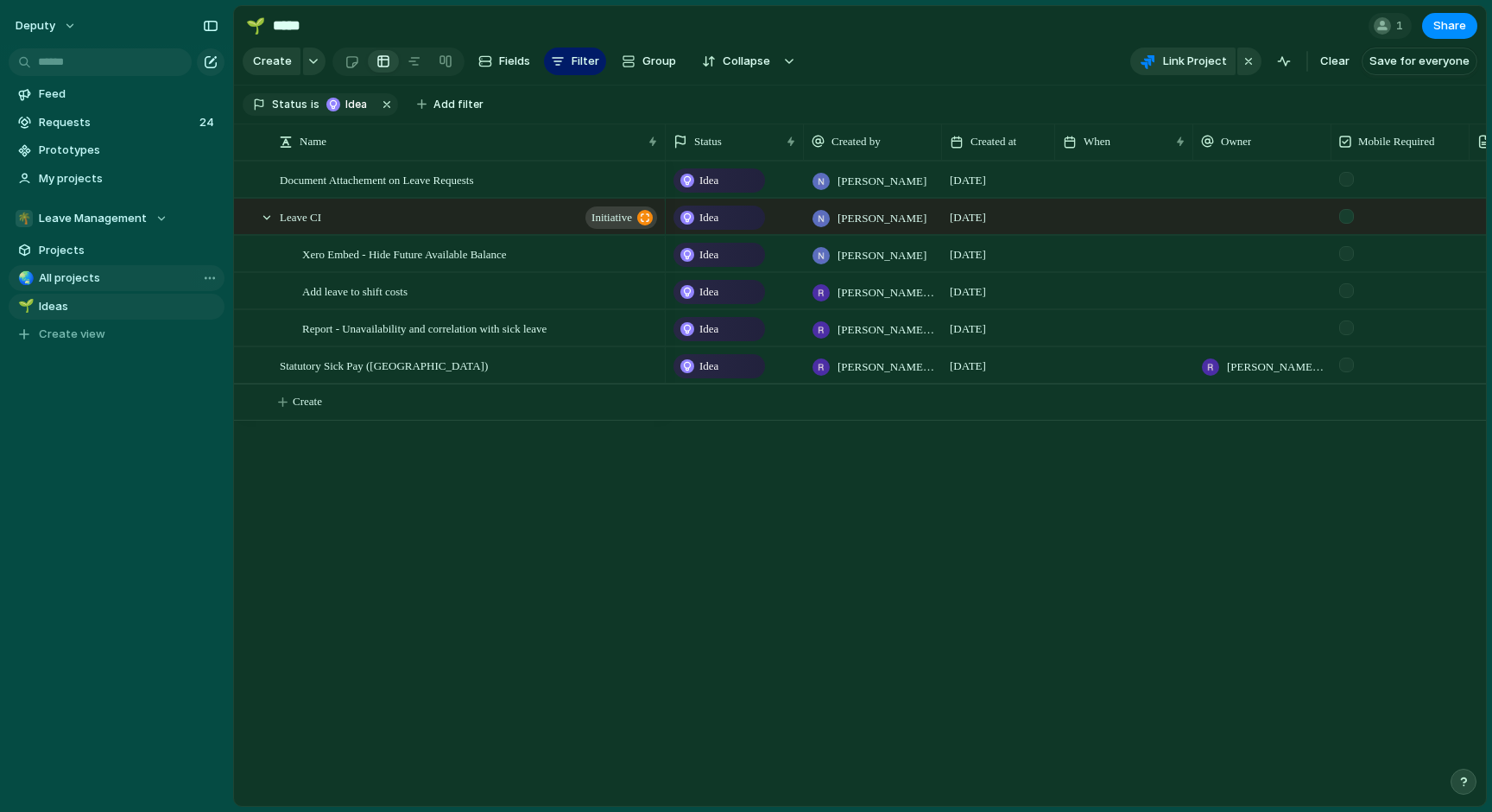
click at [85, 284] on span "All projects" at bounding box center [128, 278] width 180 height 17
type input "**********"
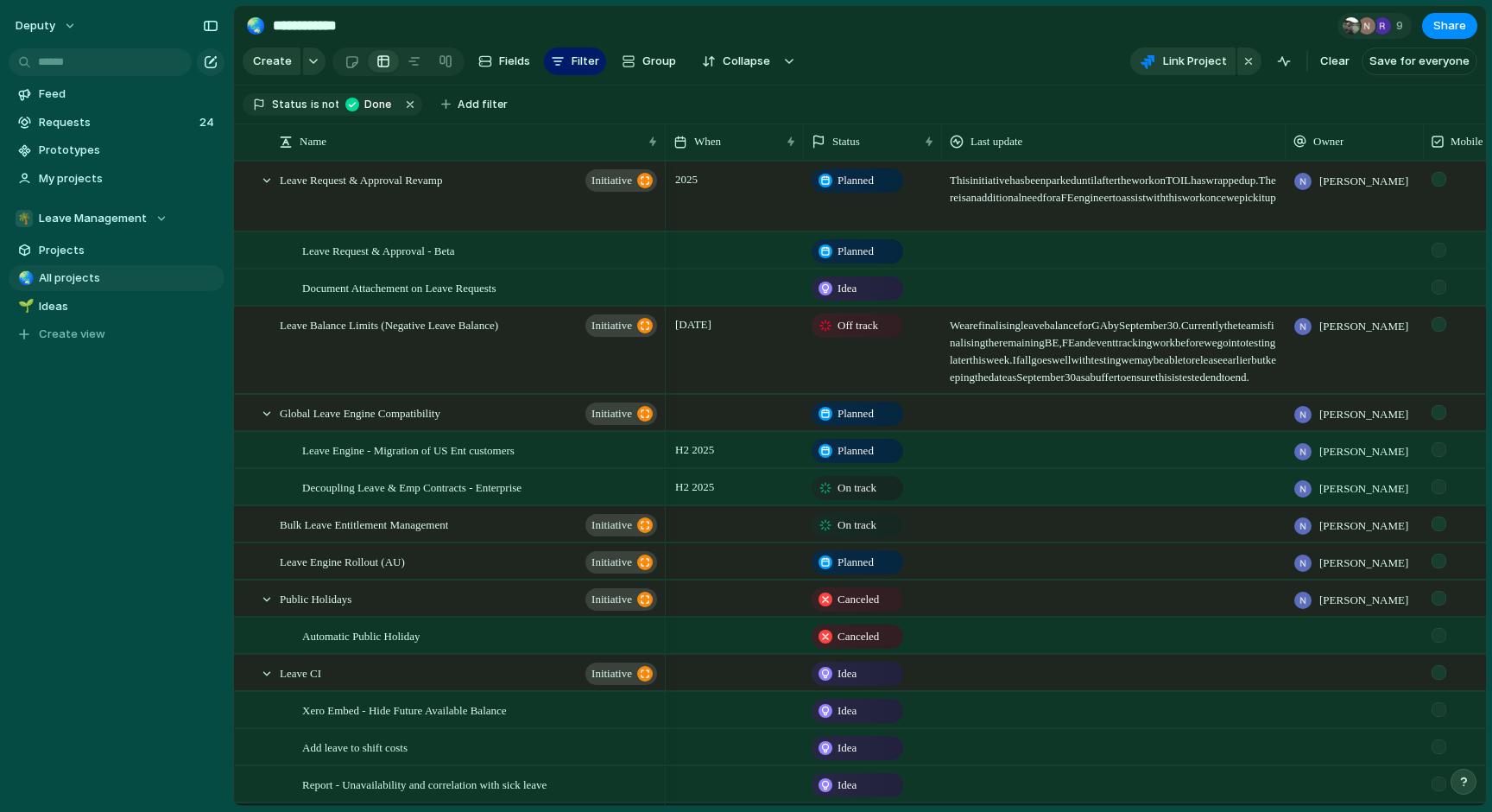
click at [93, 500] on div "Open in new tab Copy link Duplicate view Rename view Delete view" at bounding box center [746, 406] width 1492 height 812
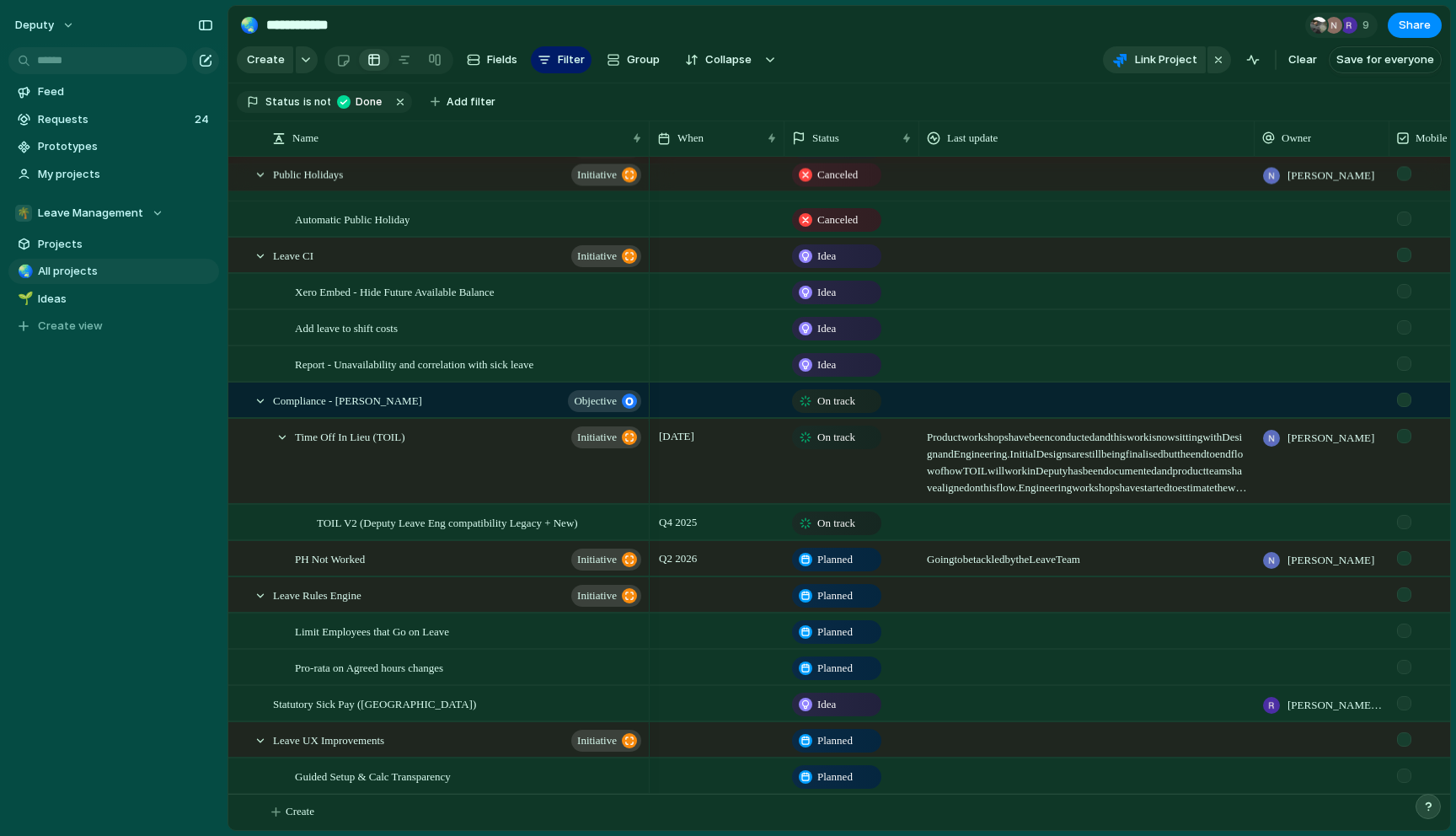
scroll to position [402, 0]
click at [154, 214] on div "🌴 Leave Management" at bounding box center [89, 213] width 148 height 17
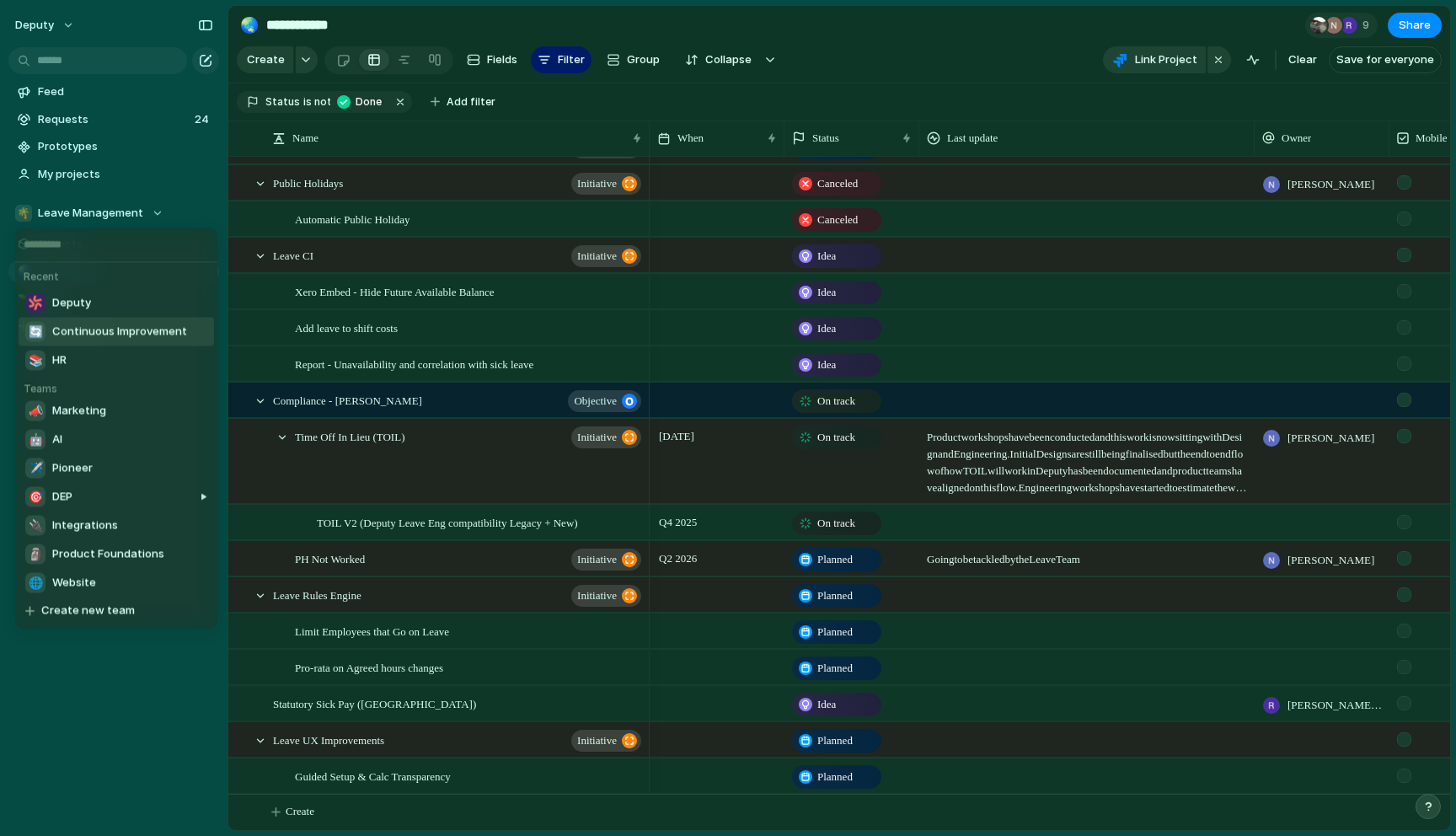
click at [165, 191] on div "Recent Deputy 🔄 Continuous Improvement 📚 HR Teams 📣 Marketing 🤖 AI ✈️ Pioneer 🎯…" at bounding box center [728, 418] width 1456 height 836
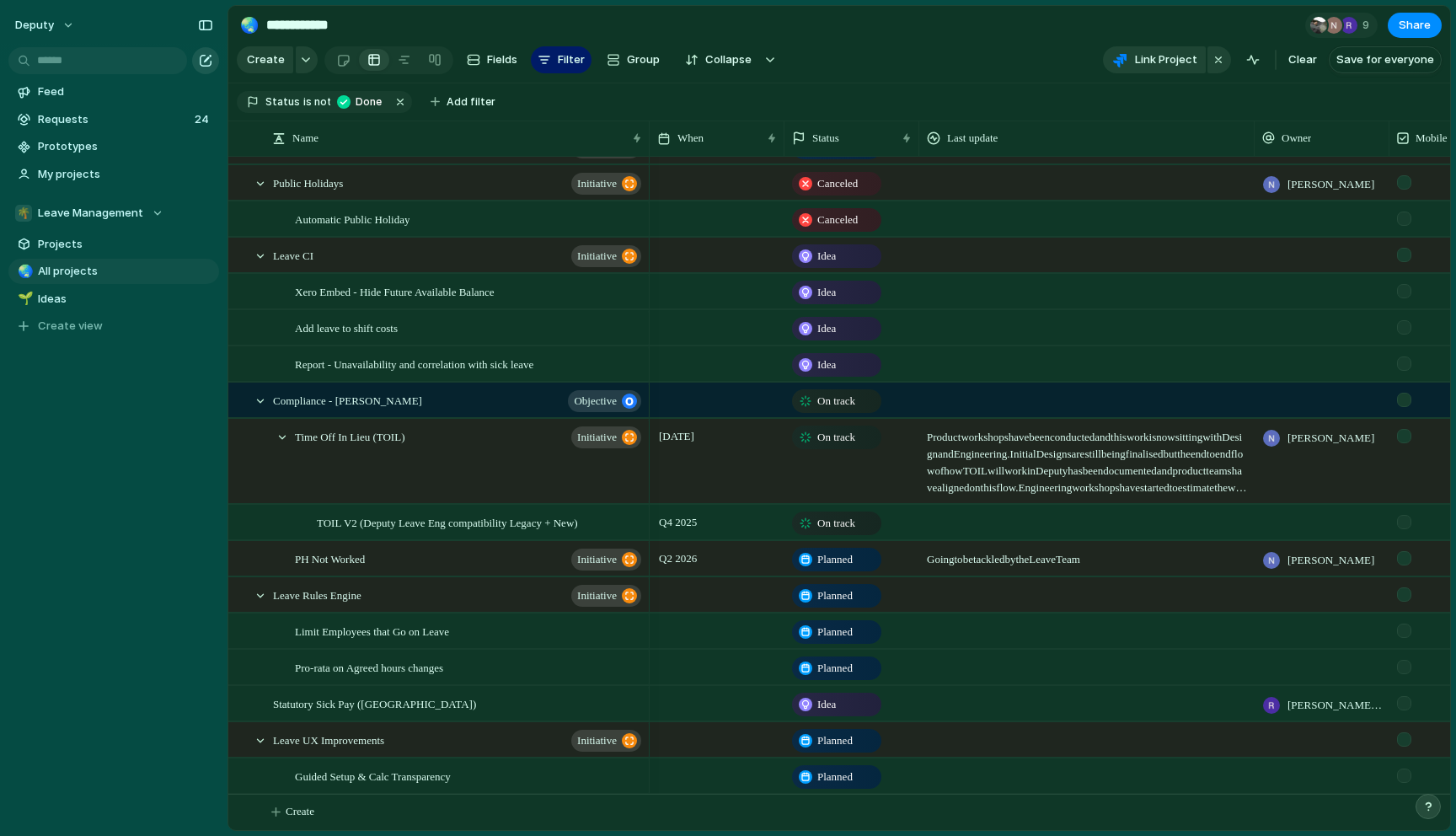
click at [201, 66] on div "button" at bounding box center [205, 60] width 14 height 14
click at [59, 23] on button "deputy" at bounding box center [45, 25] width 76 height 27
click at [52, 64] on span "Settings" at bounding box center [62, 63] width 46 height 17
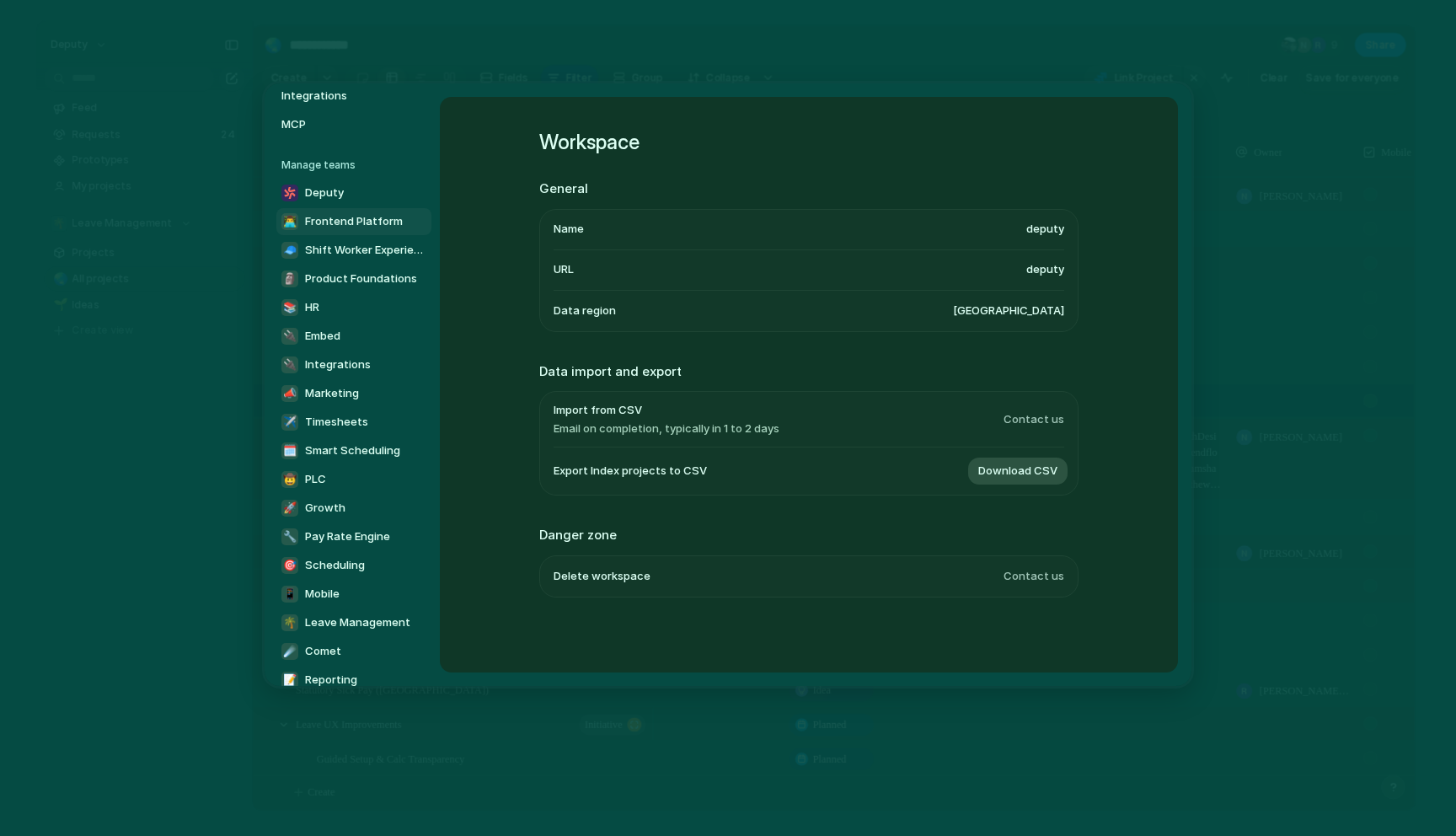
scroll to position [273, 0]
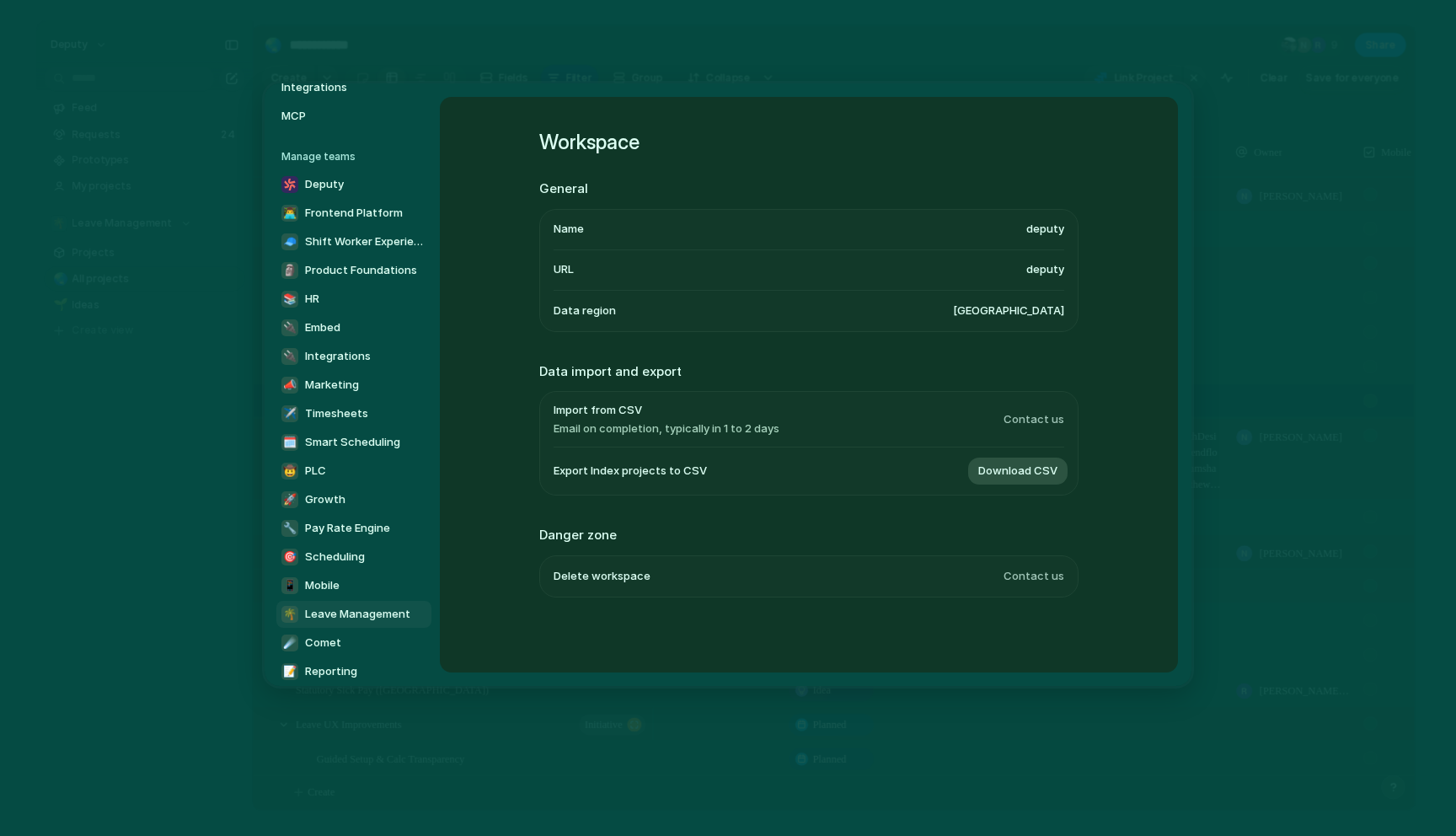
click at [342, 611] on span "Leave Management" at bounding box center [358, 614] width 106 height 17
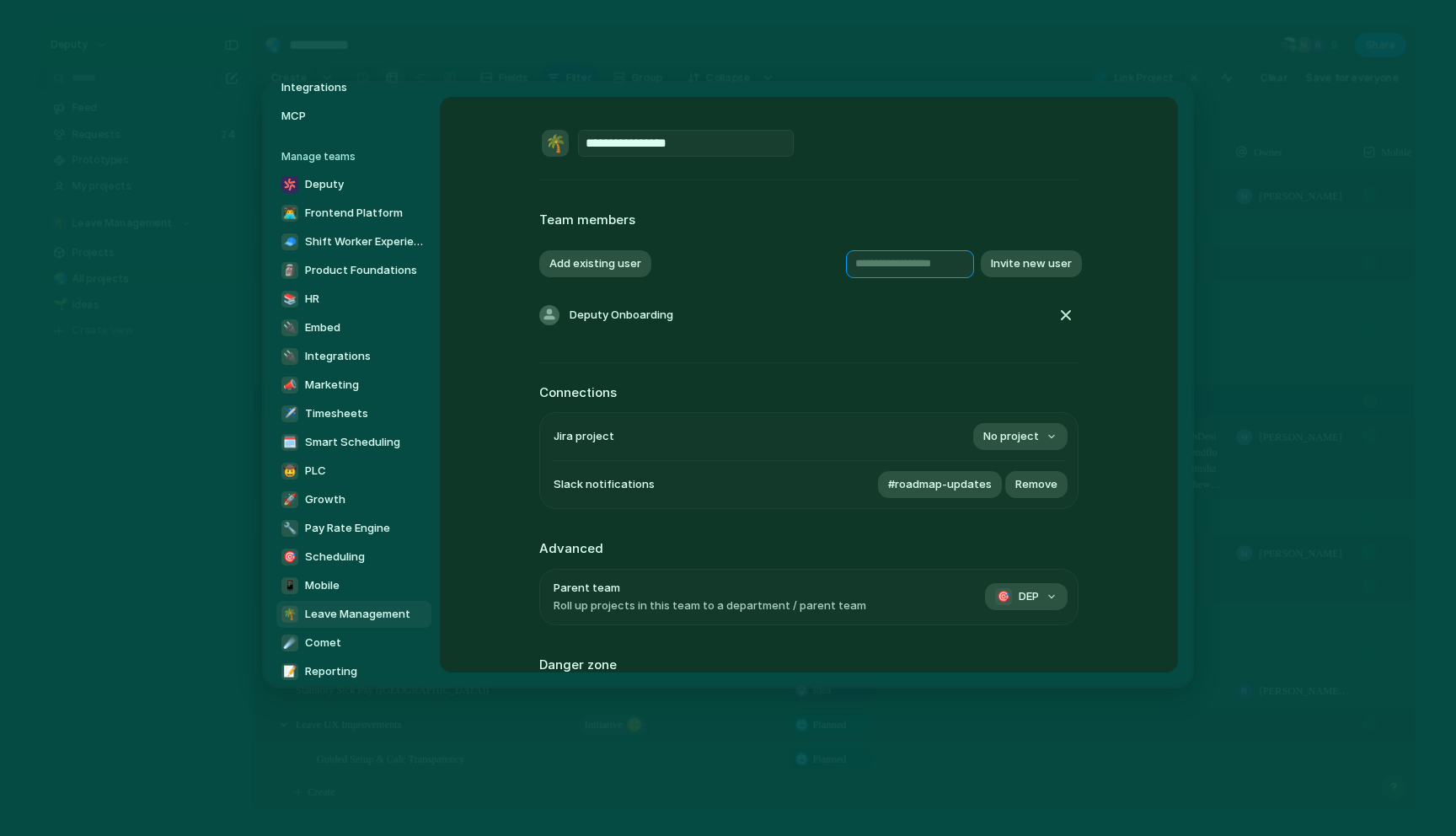
click at [909, 265] on input "text" at bounding box center [910, 264] width 128 height 28
click at [612, 262] on button "Add existing user" at bounding box center [595, 264] width 112 height 27
type input "****"
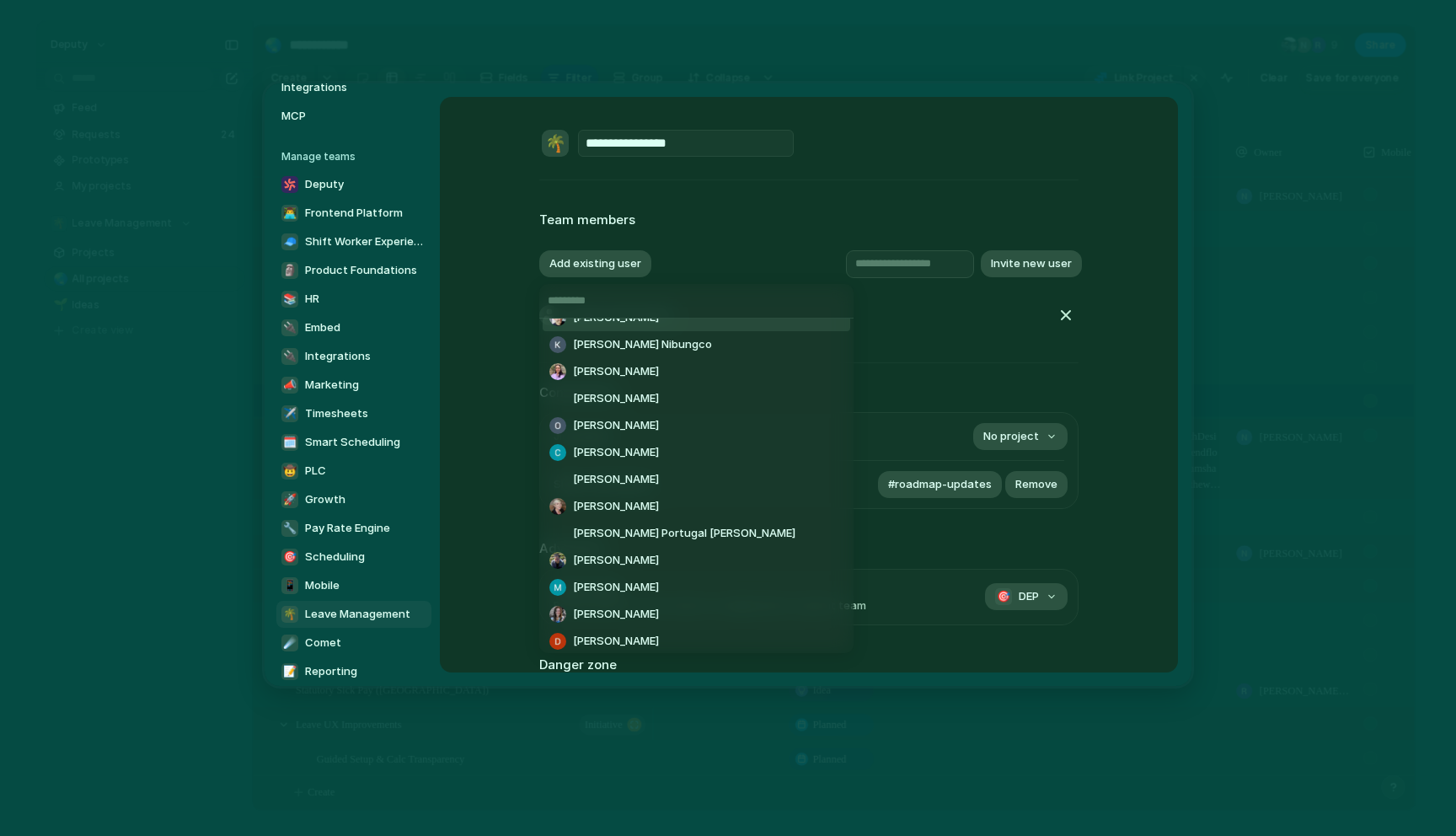
scroll to position [1205, 0]
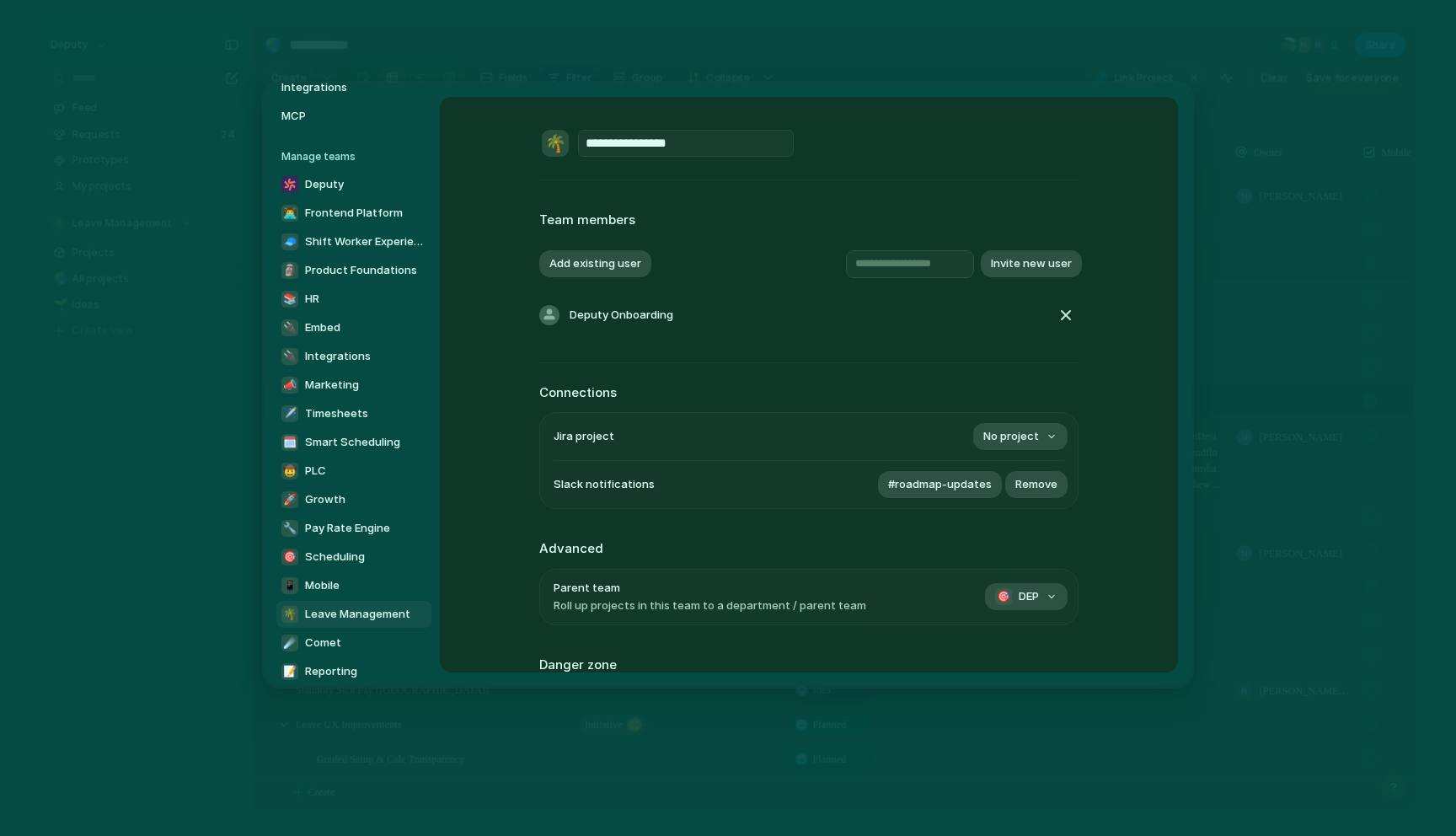
click at [855, 263] on div "[PERSON_NAME] [PERSON_NAME] Sing [PERSON_NAME] [PERSON_NAME] [PERSON_NAME] [PER…" at bounding box center [728, 418] width 1456 height 836
click at [855, 263] on input "text" at bounding box center [910, 264] width 128 height 28
type input "**********"
click at [1045, 277] on div "**********" at bounding box center [962, 264] width 233 height 28
click at [1045, 268] on button "Invite new user" at bounding box center [1031, 264] width 101 height 27
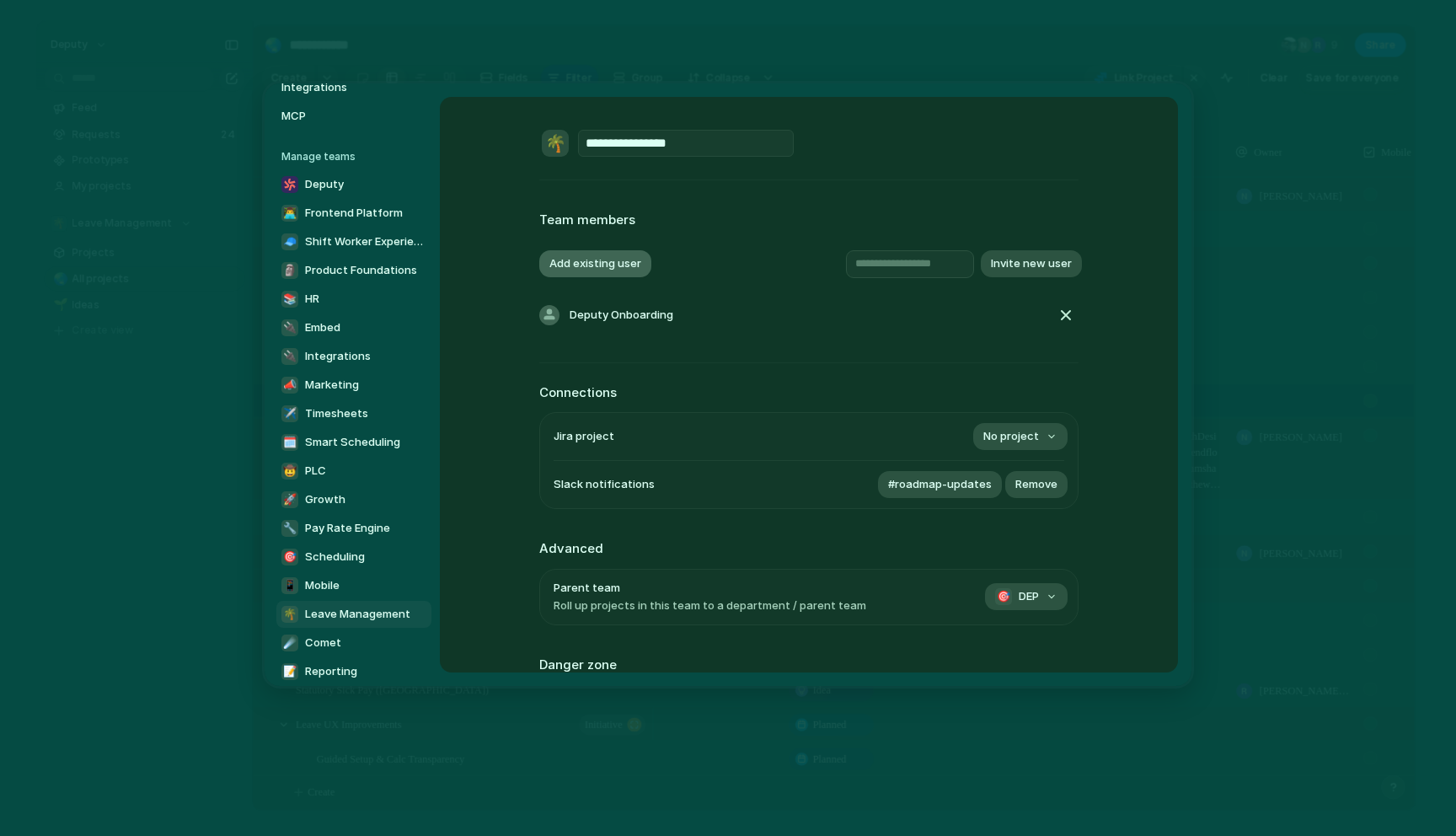
click at [574, 271] on button "Add existing user" at bounding box center [595, 264] width 112 height 27
type input "***"
click at [583, 337] on span "[EMAIL_ADDRESS][DOMAIN_NAME]" at bounding box center [664, 336] width 180 height 17
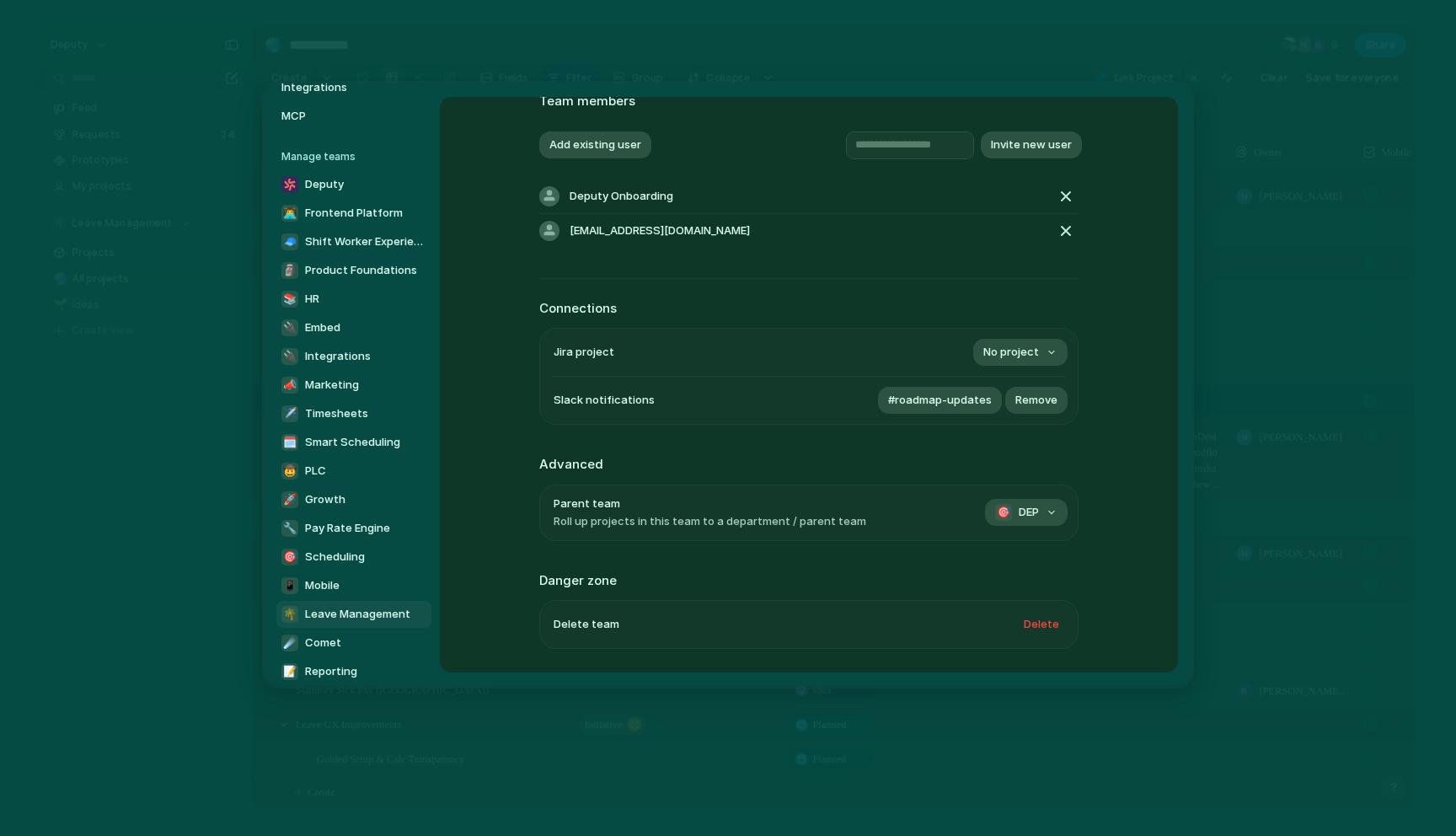
scroll to position [174, 0]
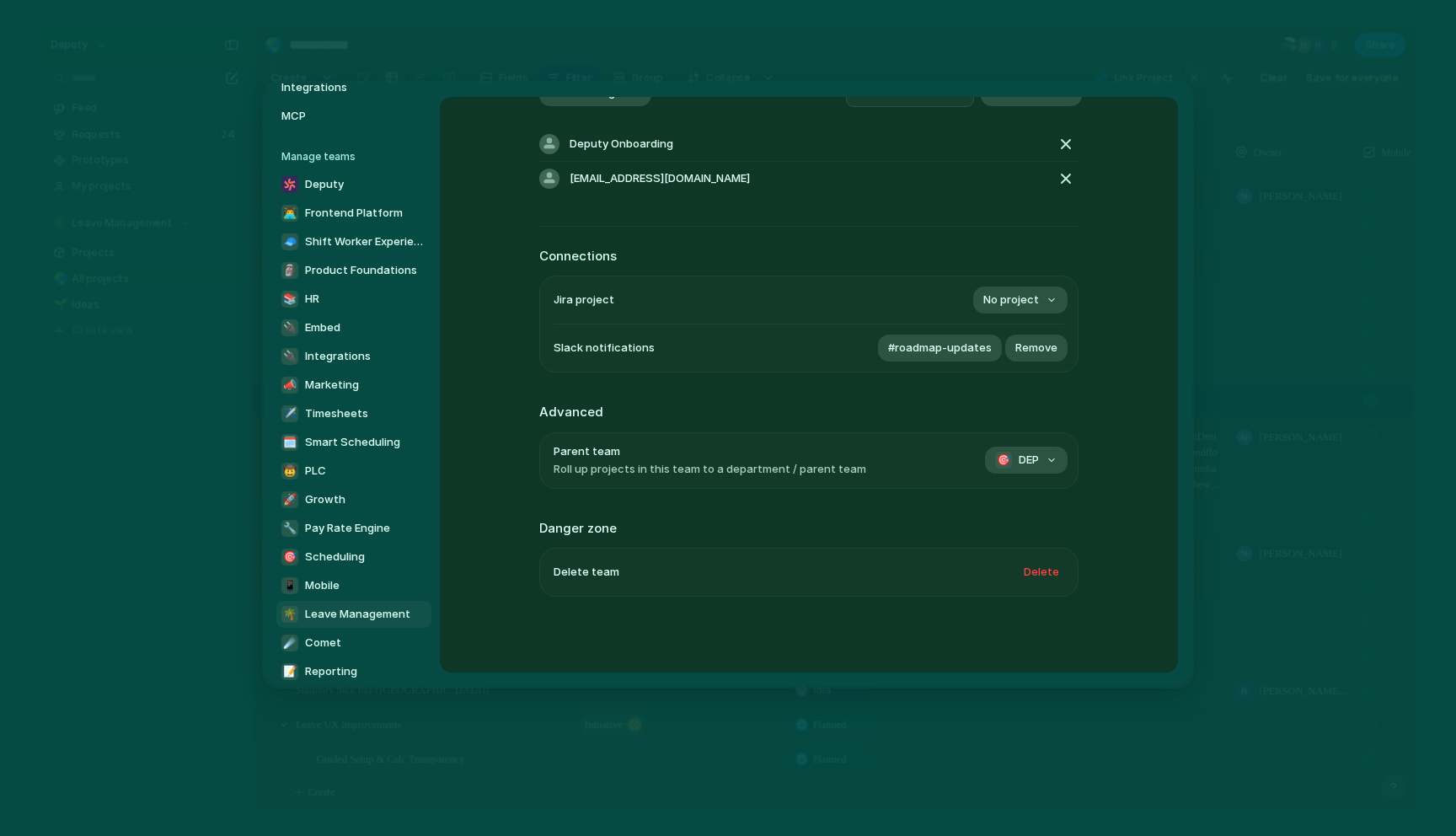
click at [1123, 502] on div "**********" at bounding box center [809, 384] width 739 height 575
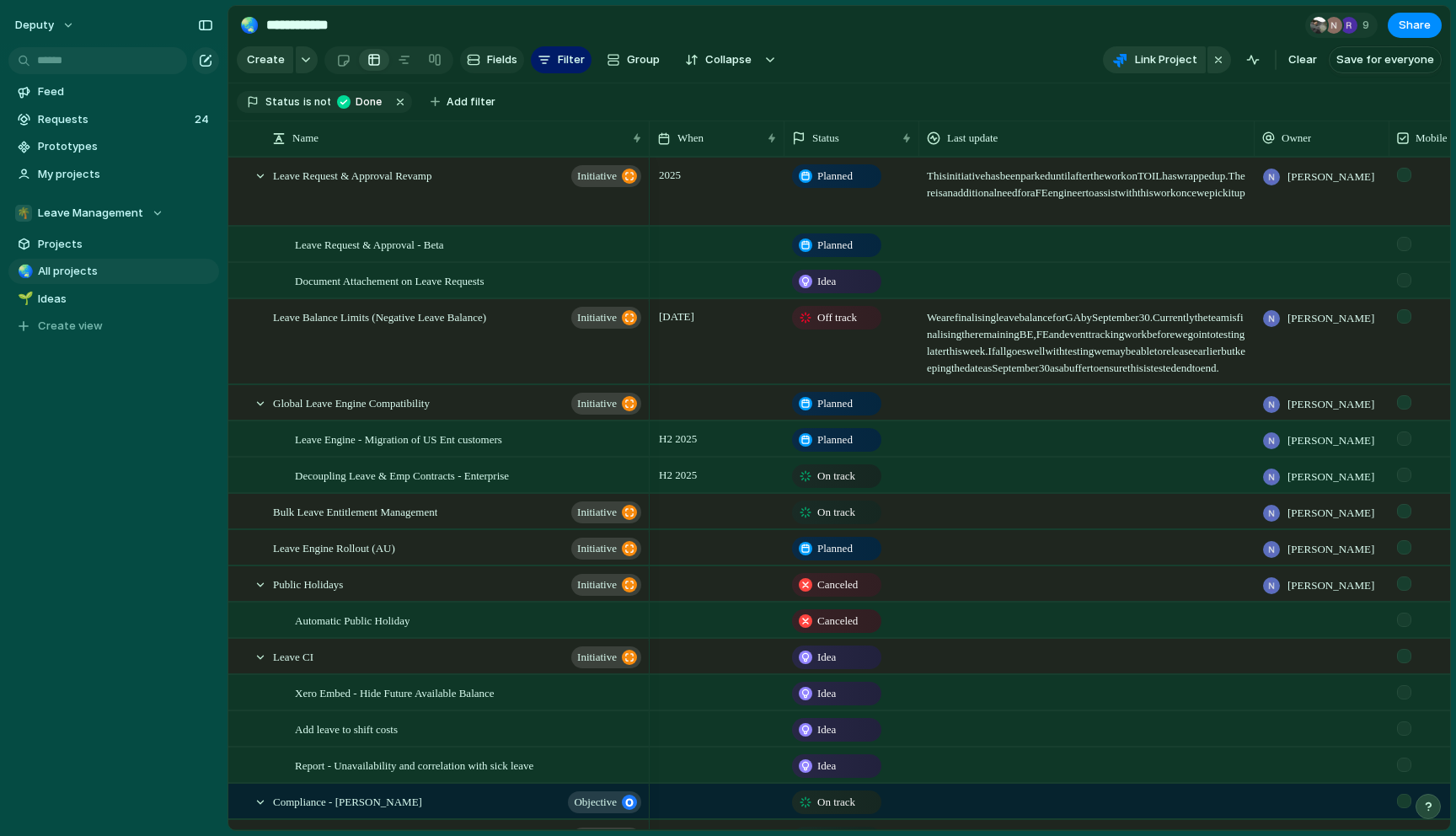
click at [483, 68] on button "Fields" at bounding box center [492, 59] width 64 height 27
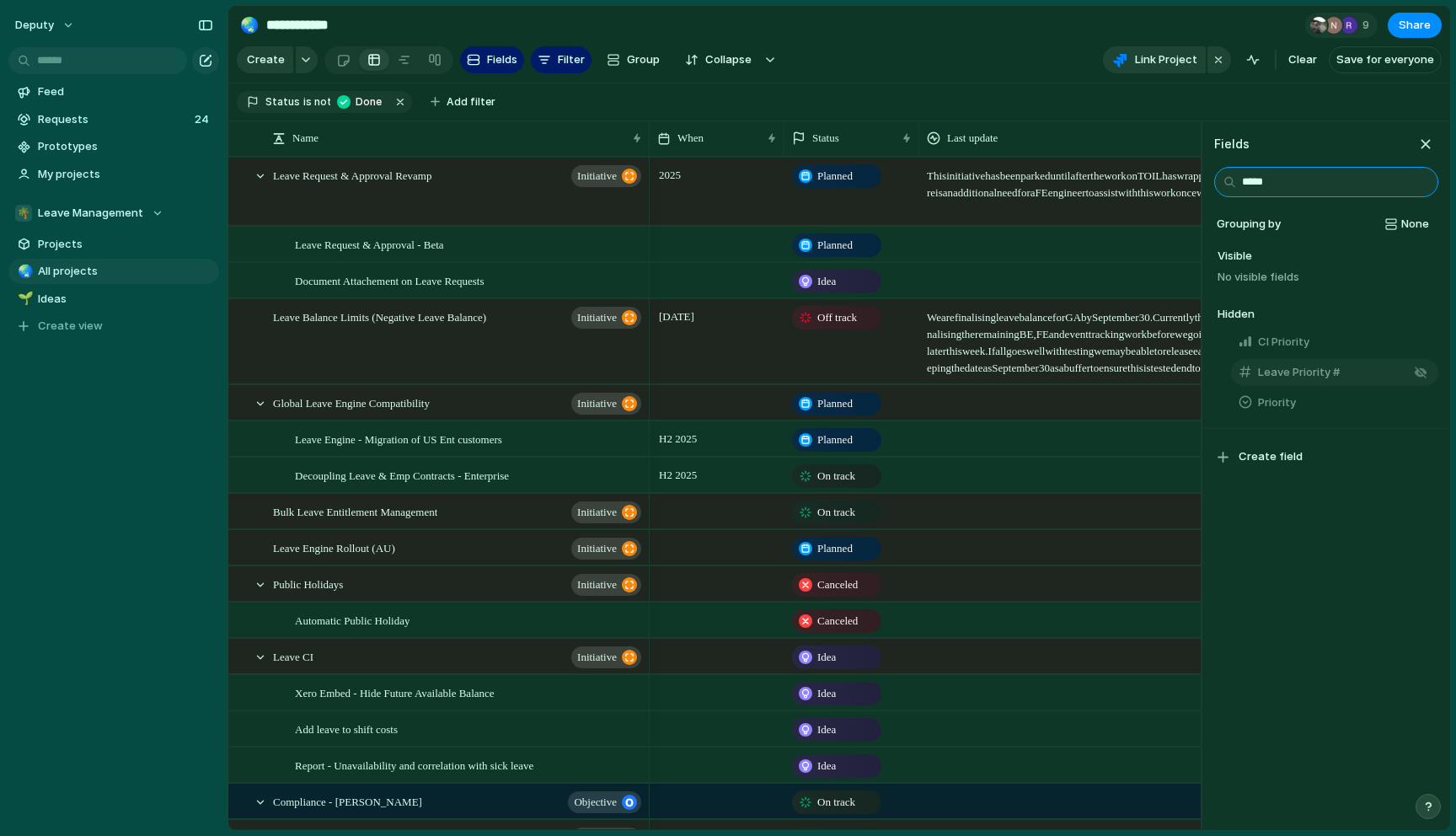
type input "*****"
drag, startPoint x: 1295, startPoint y: 405, endPoint x: 1426, endPoint y: 430, distance: 133.4
click at [1424, 430] on div "Fields ***** Grouping by None Visible No visible fields Hidden CI Priority Leav…" at bounding box center [1325, 476] width 250 height 710
click at [1422, 399] on div "button" at bounding box center [1421, 403] width 14 height 14
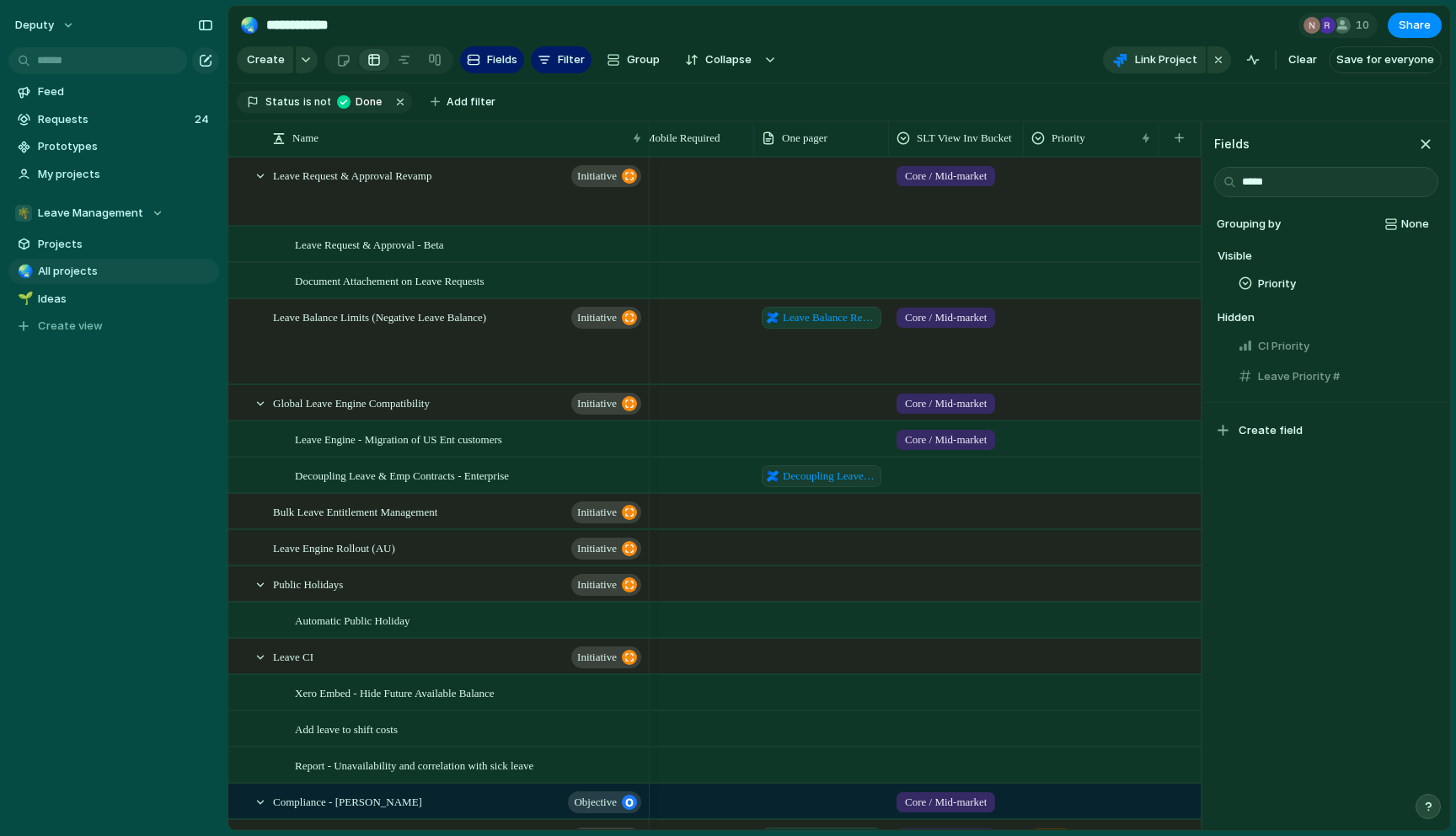
scroll to position [0, 522]
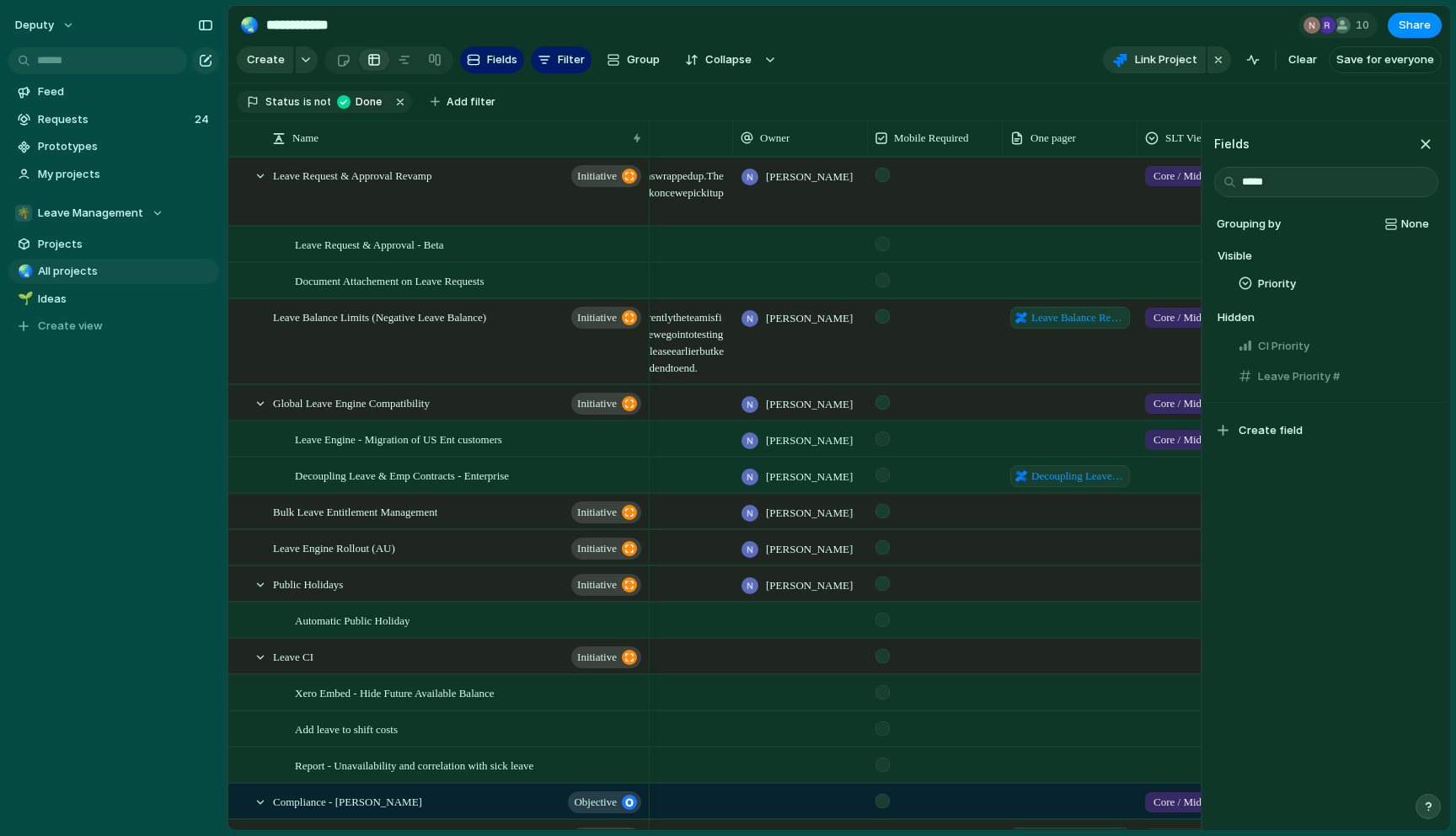
click at [1037, 67] on section "Create Fields Filter Group Zoom Collapse Link Project Clear Save for everyone" at bounding box center [839, 63] width 1222 height 41
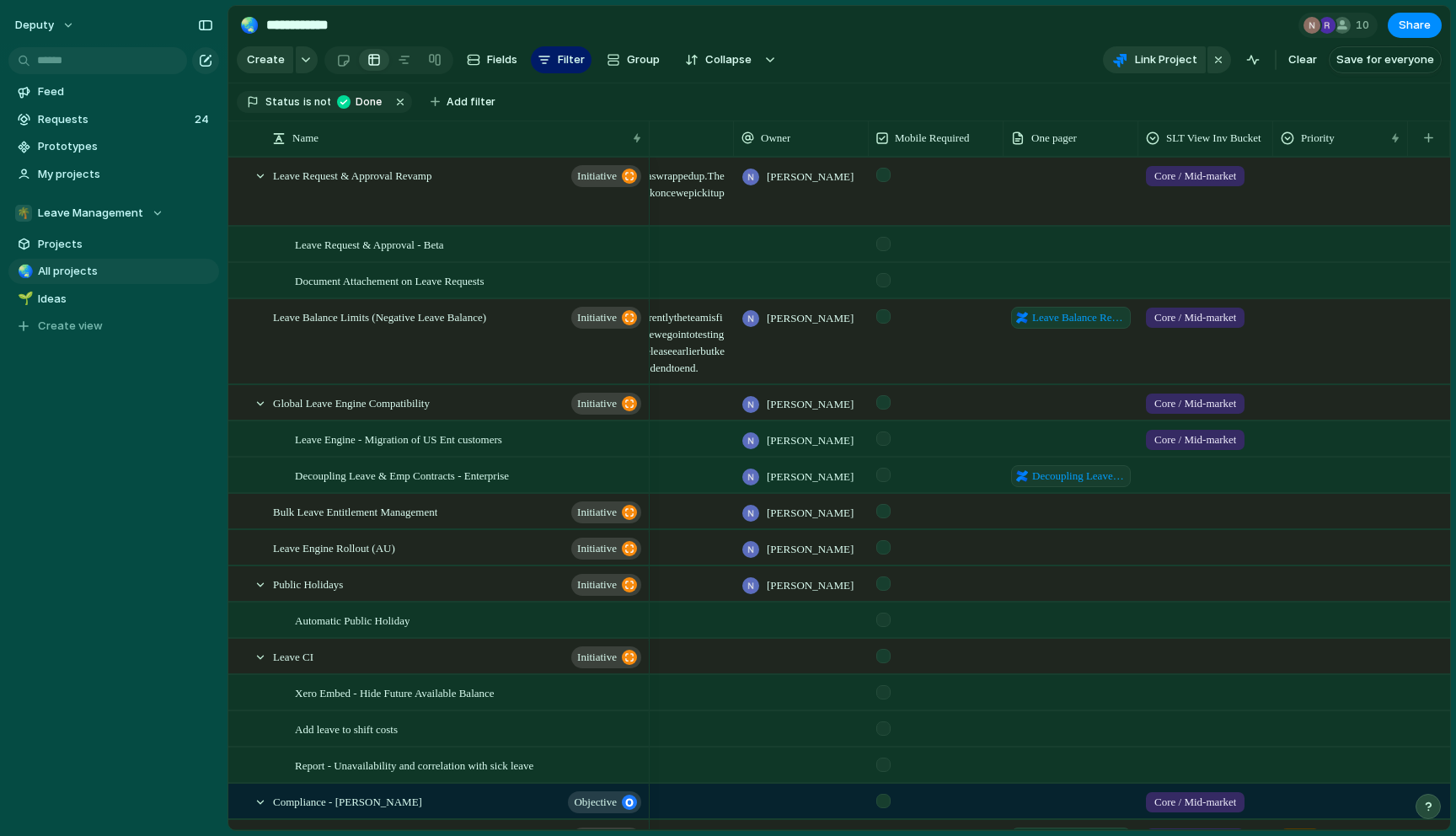
scroll to position [402, 0]
click at [1329, 136] on span "Priority" at bounding box center [1318, 138] width 33 height 17
click at [1308, 199] on span "Hide" at bounding box center [1320, 203] width 23 height 17
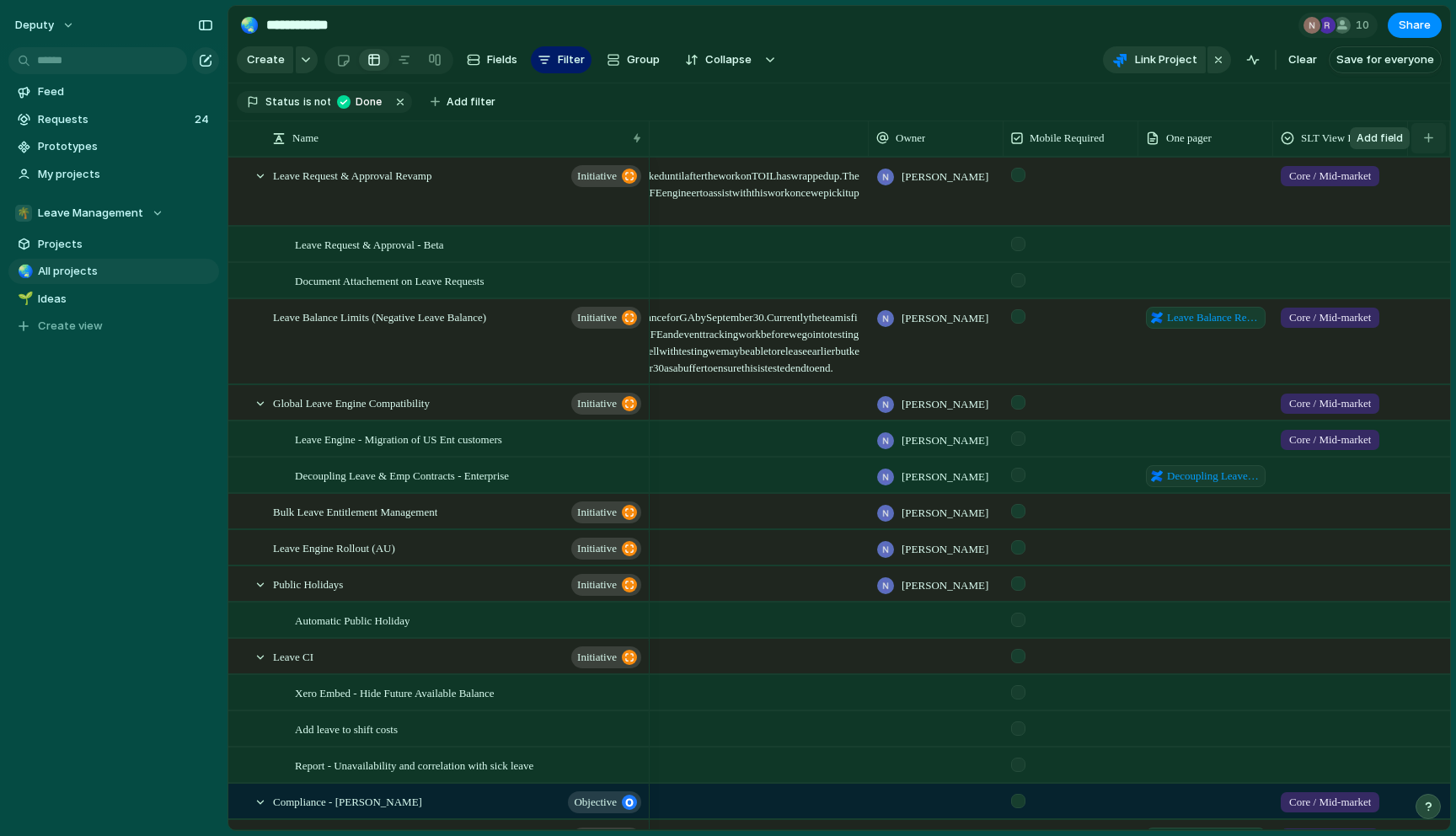
click at [1433, 142] on button "button" at bounding box center [1428, 138] width 34 height 31
type input "*****"
click at [1385, 218] on span "Leave Priority #" at bounding box center [1360, 212] width 82 height 17
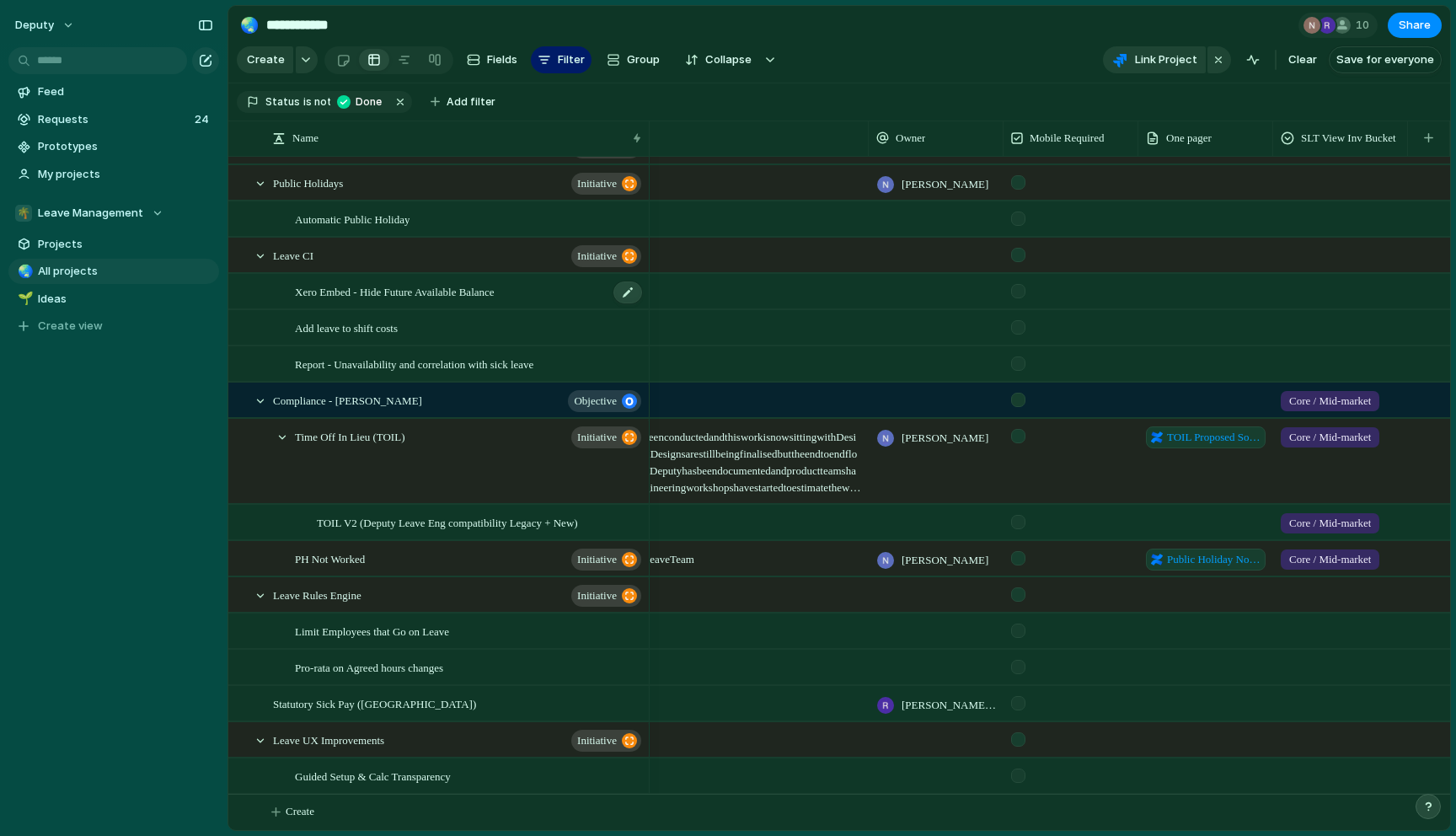
click at [374, 293] on span "Xero Embed - Hide Future Available Balance" at bounding box center [394, 290] width 200 height 19
